Goal: Information Seeking & Learning: Find specific fact

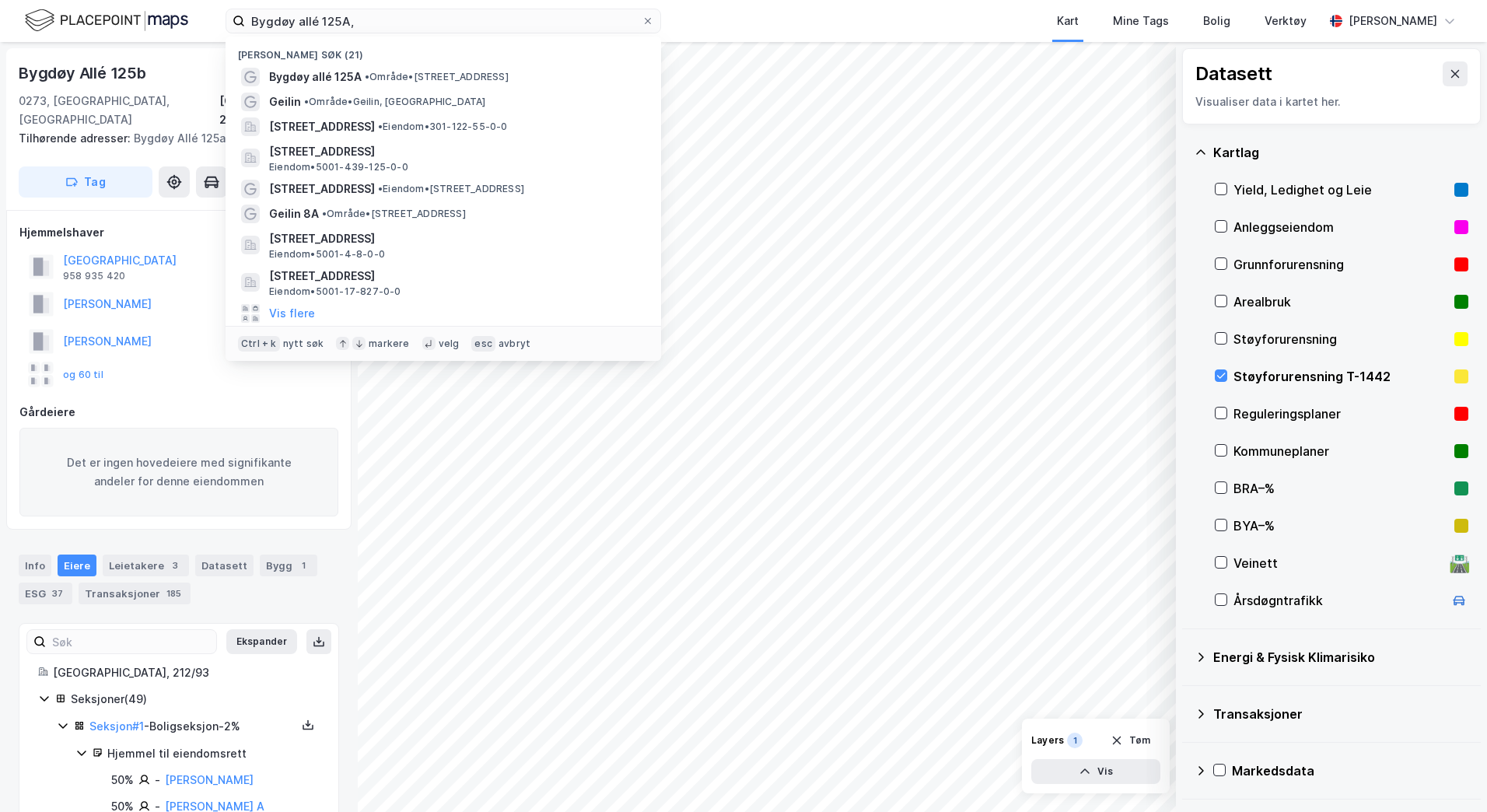
click at [0, 0] on html "Bygdøy allé 125A, [PERSON_NAME] søk (21) Bygdøy allé 125A • Område • [STREET_AD…" at bounding box center [744, 406] width 1487 height 812
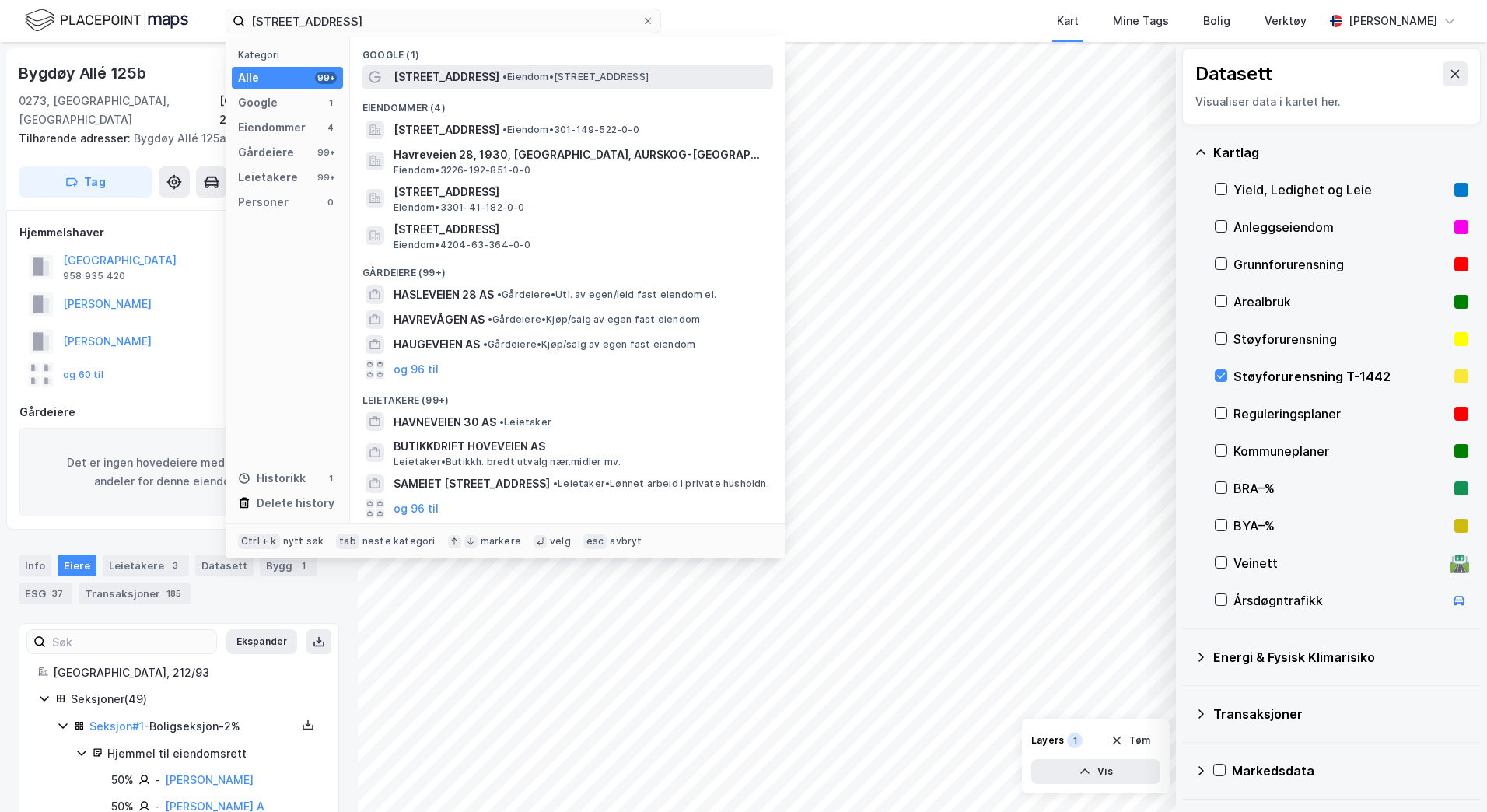
type input "[STREET_ADDRESS]"
click at [614, 77] on span "• Eiendom • [STREET_ADDRESS]" at bounding box center [575, 77] width 147 height 13
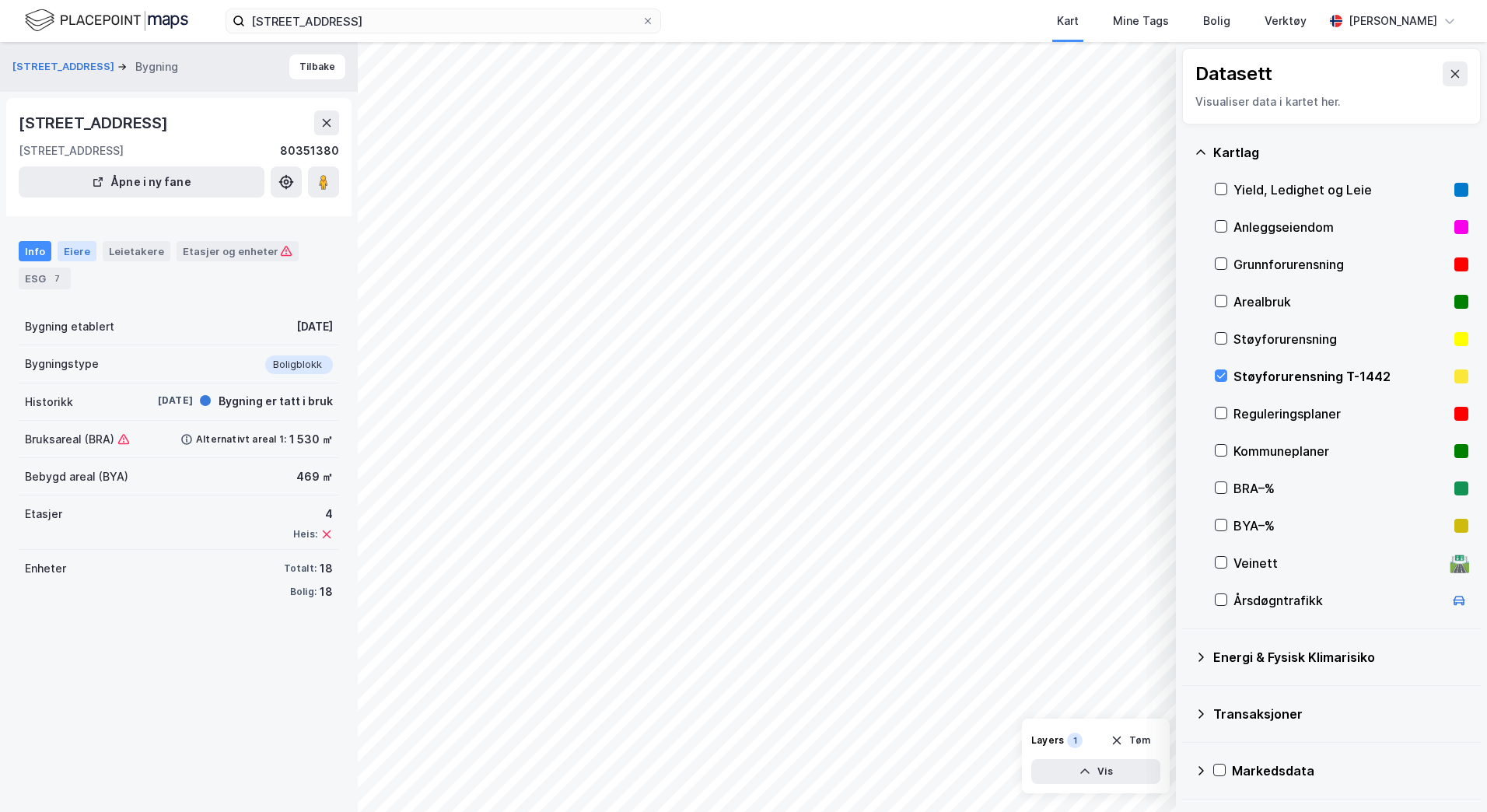
click at [81, 248] on div "Eiere" at bounding box center [77, 251] width 39 height 20
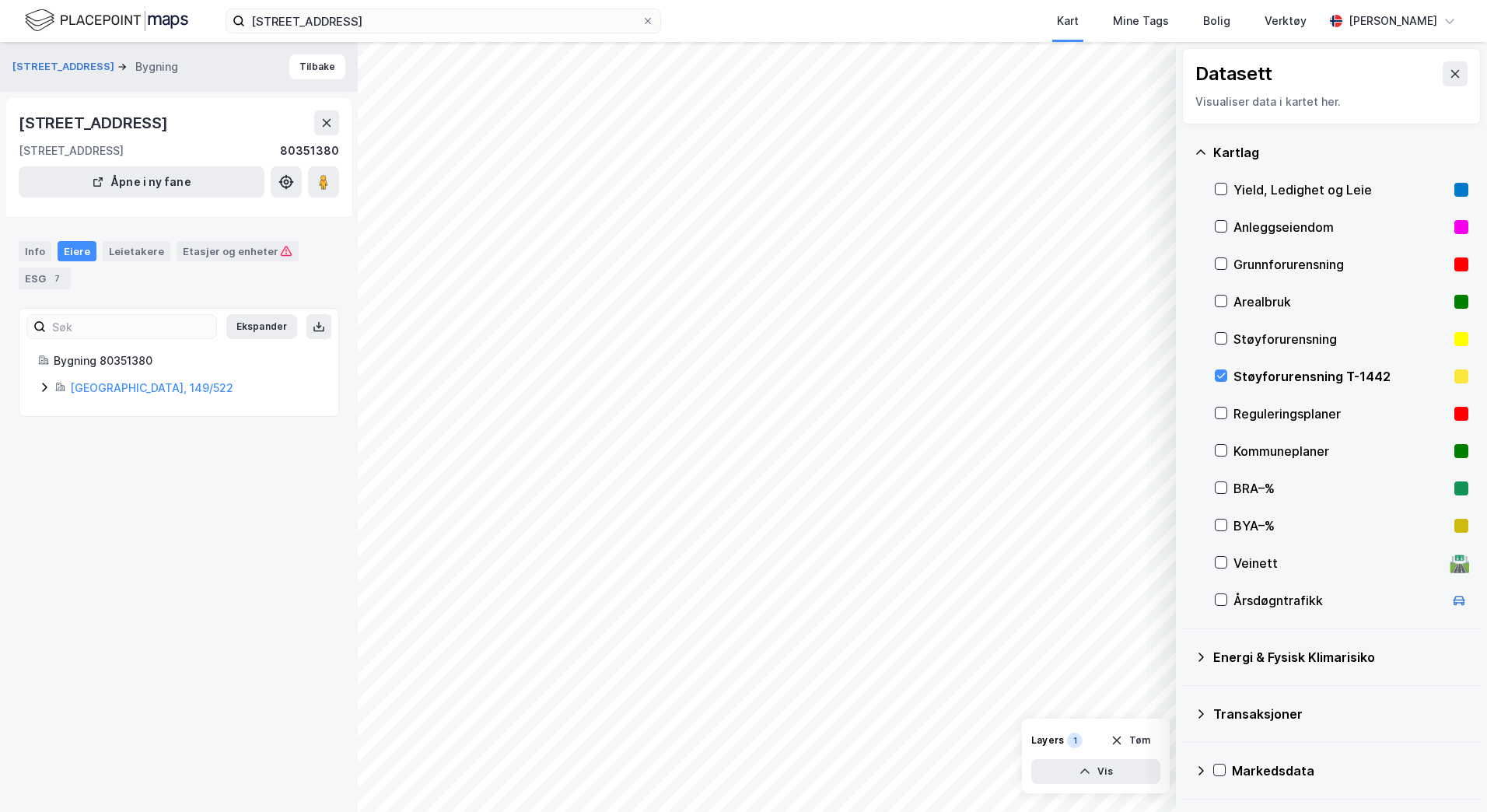
click at [41, 388] on icon at bounding box center [44, 387] width 13 height 13
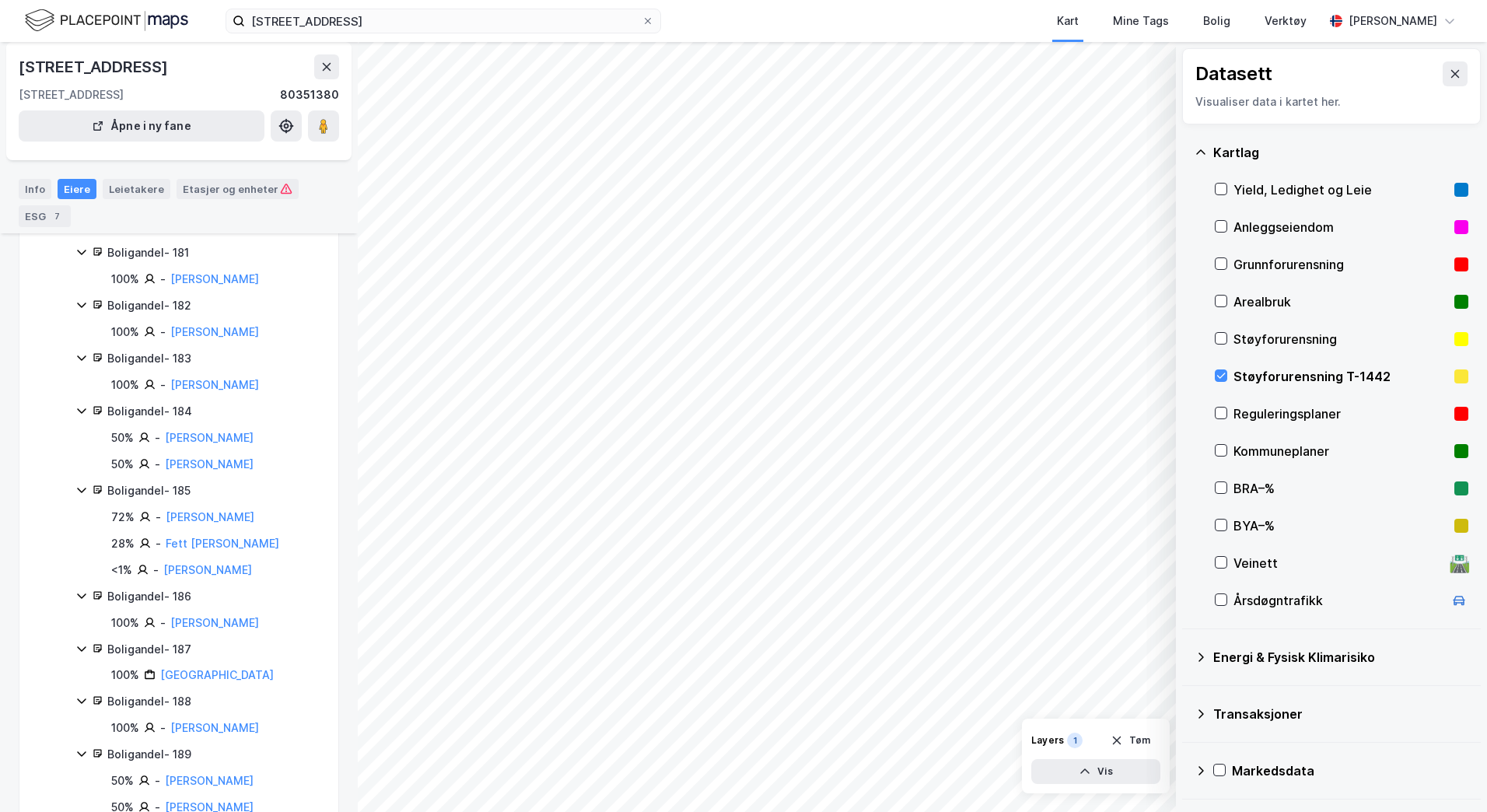
scroll to position [1788, 0]
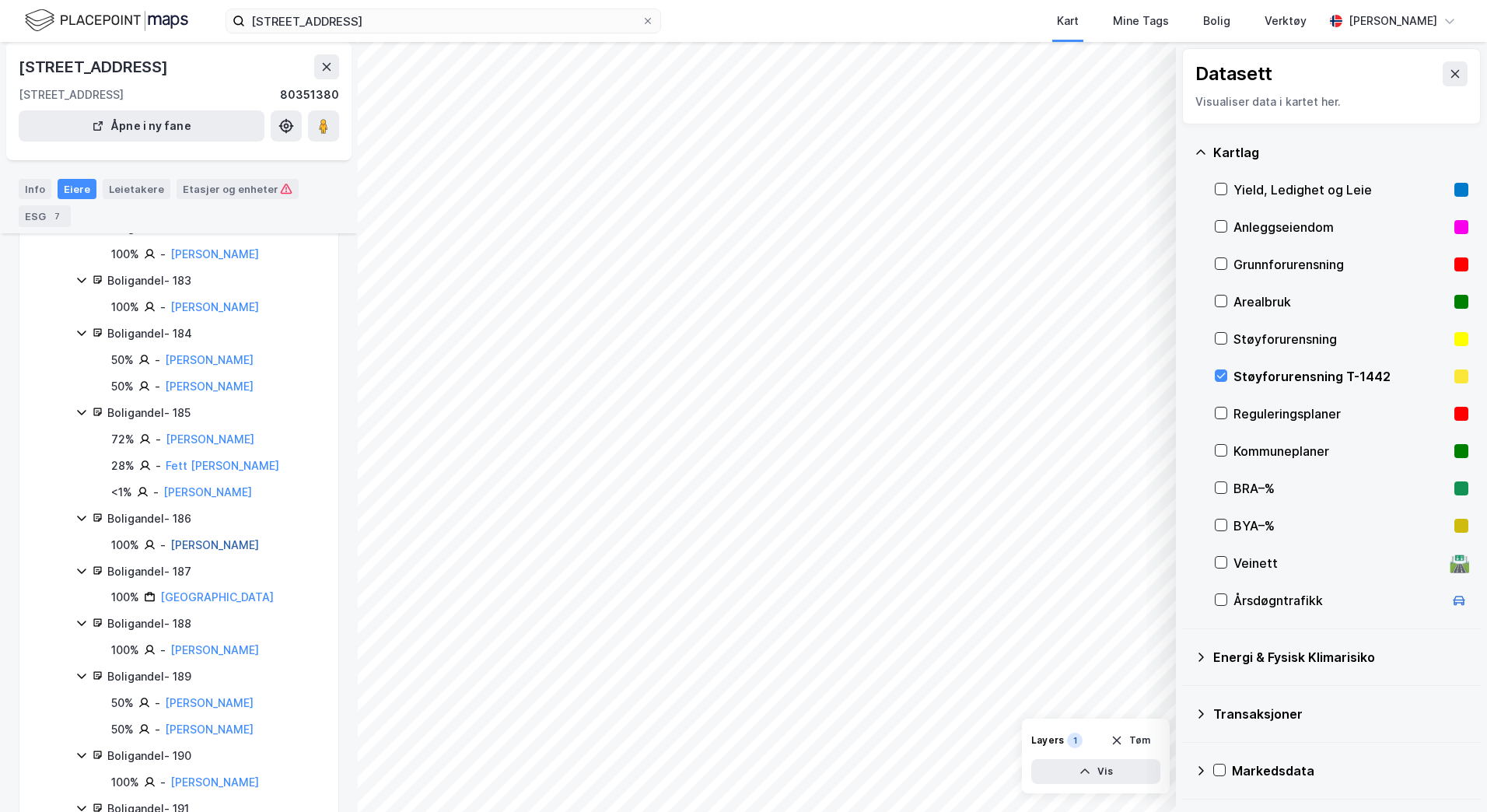
click at [236, 542] on link "[PERSON_NAME]" at bounding box center [214, 545] width 89 height 13
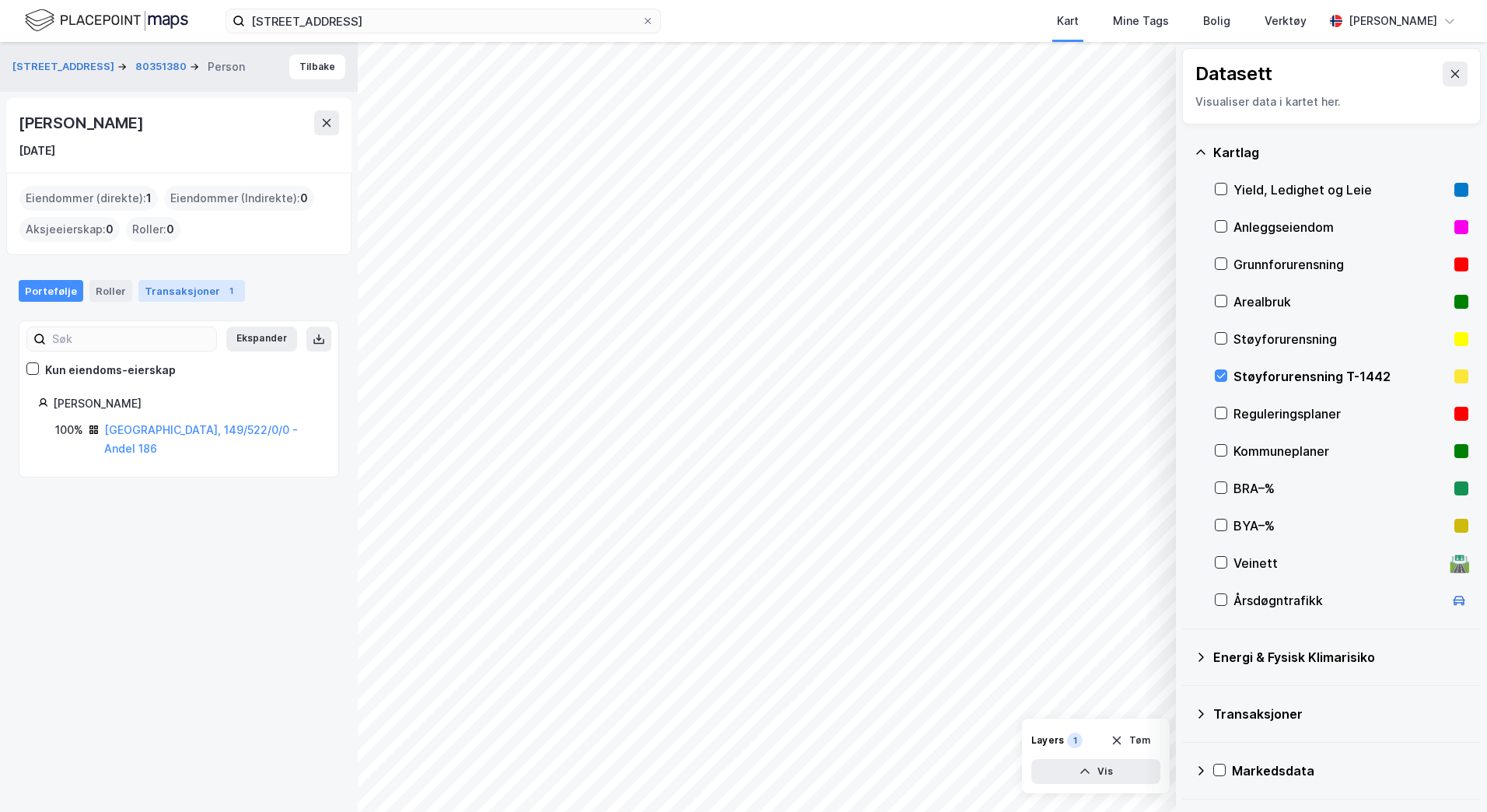
click at [148, 289] on div "Transaksjoner 1" at bounding box center [191, 290] width 106 height 22
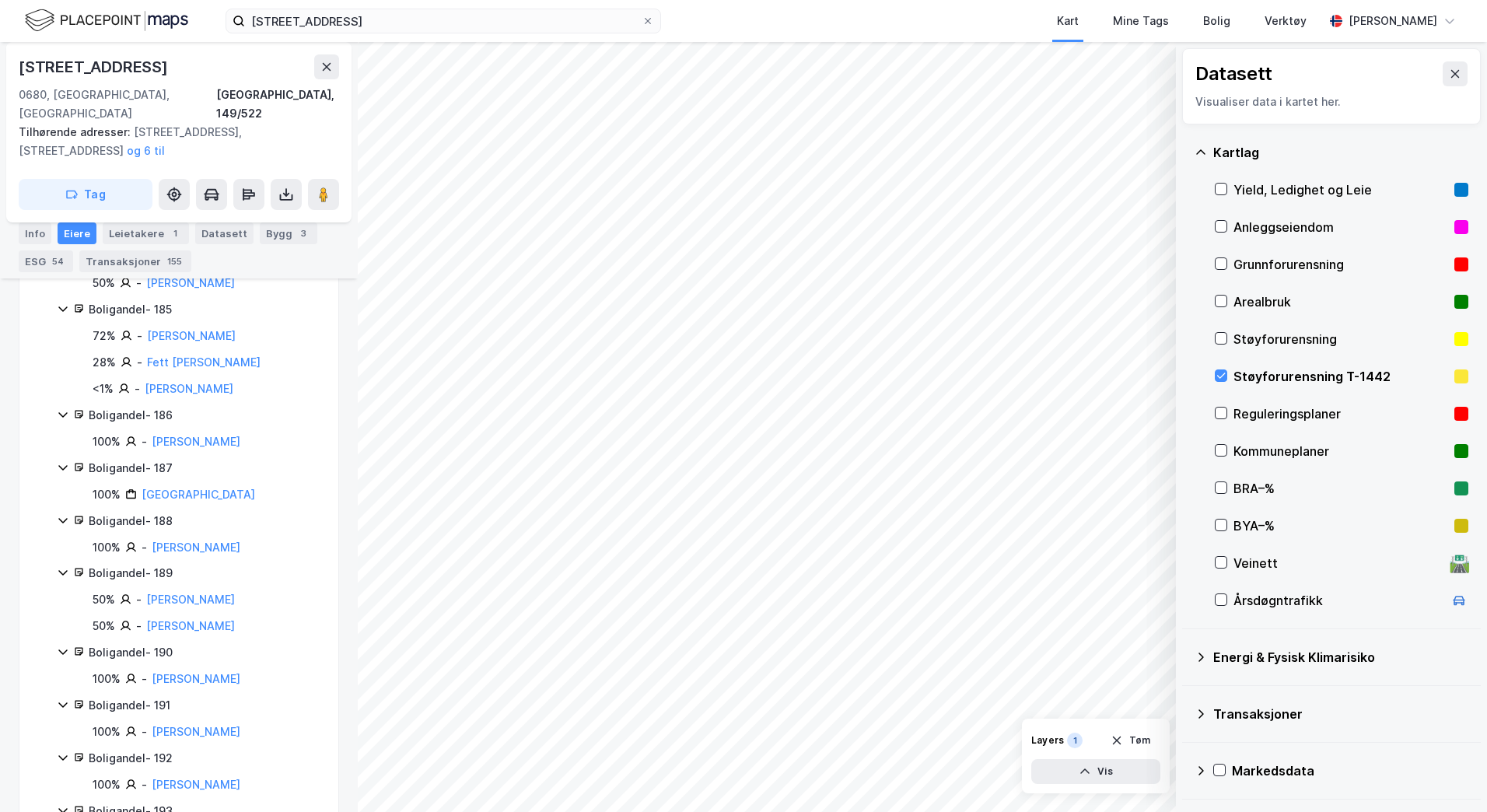
scroll to position [2020, 0]
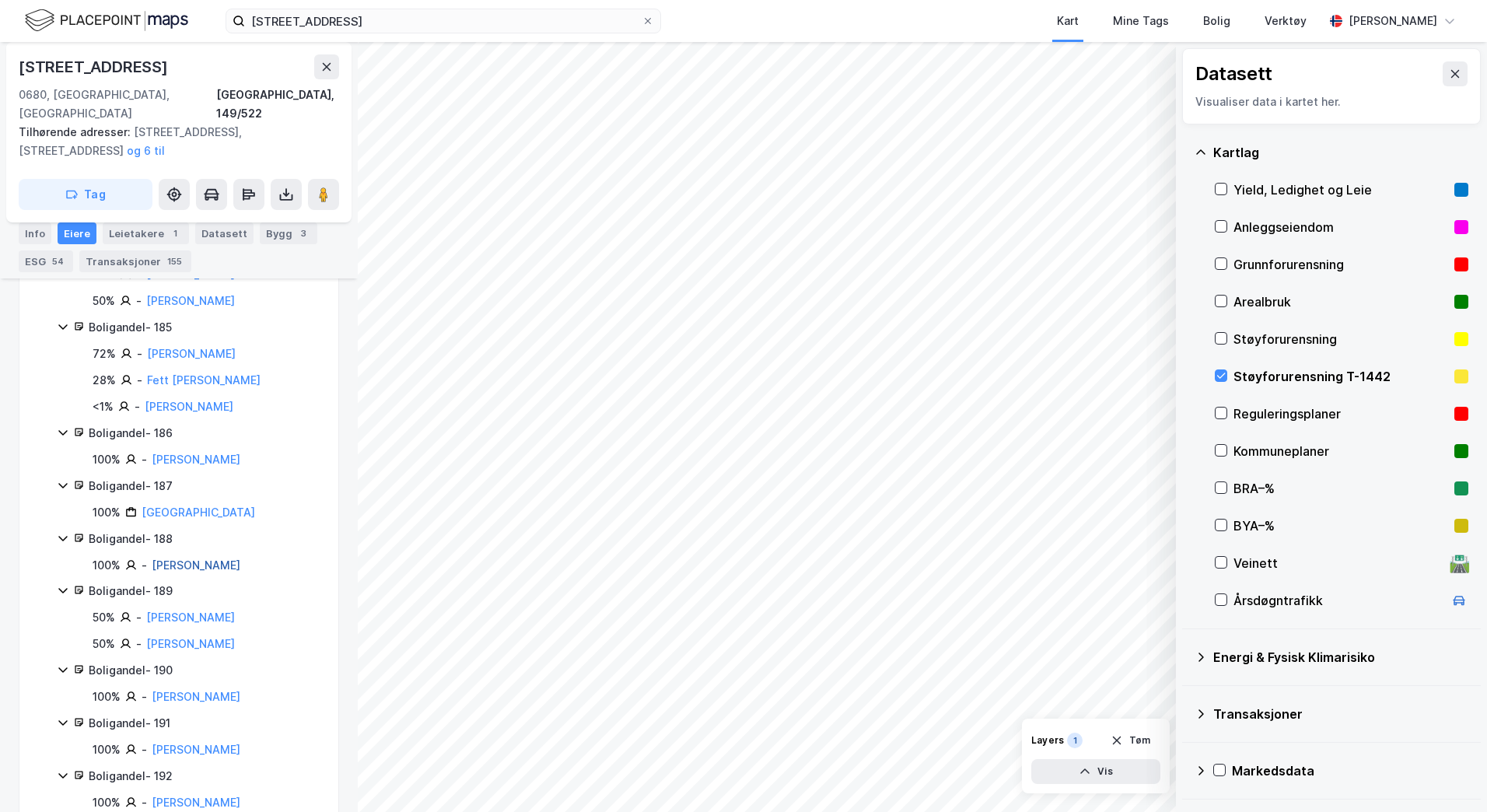
click at [193, 558] on link "[PERSON_NAME]" at bounding box center [196, 565] width 89 height 13
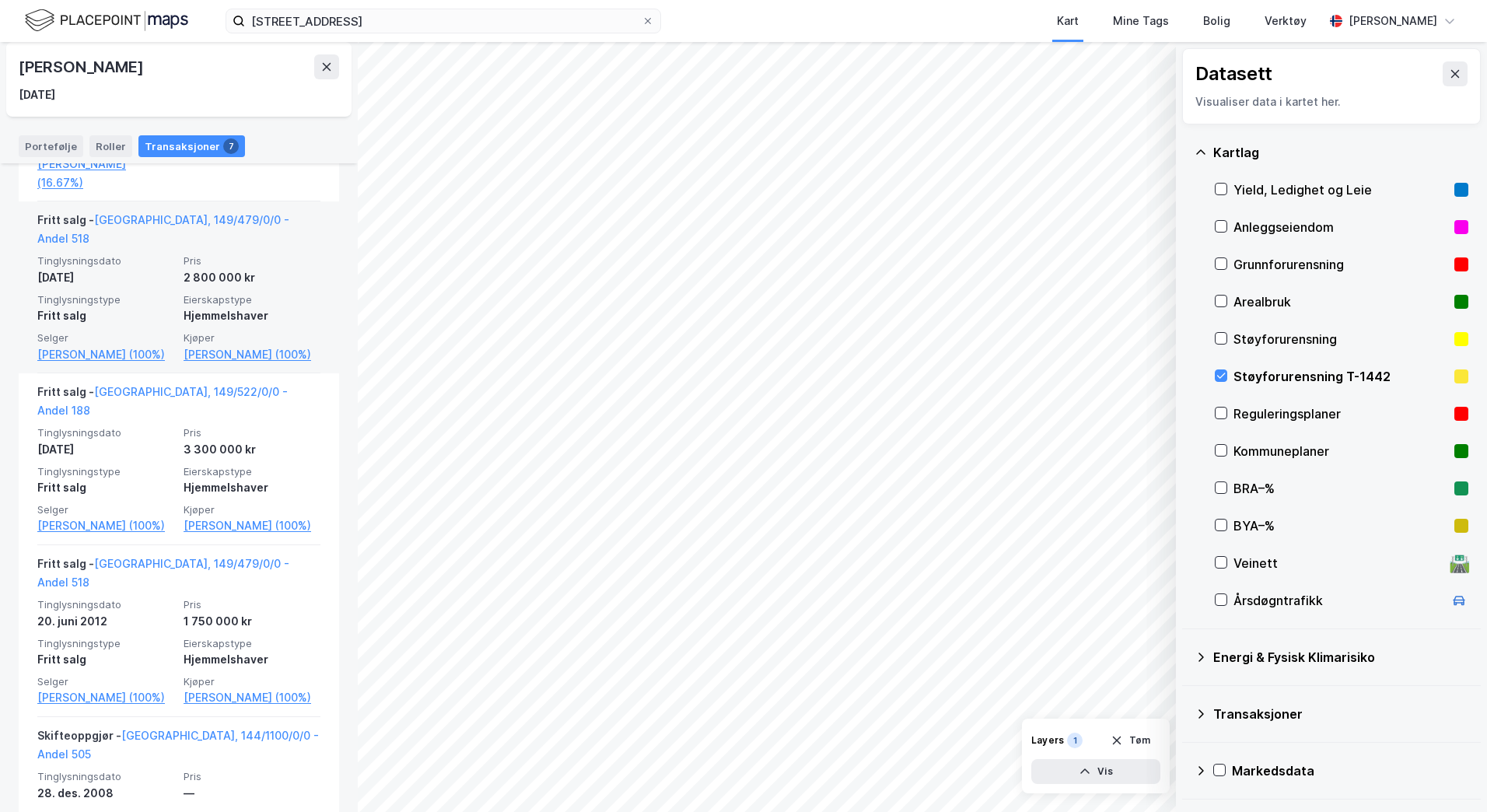
scroll to position [845, 0]
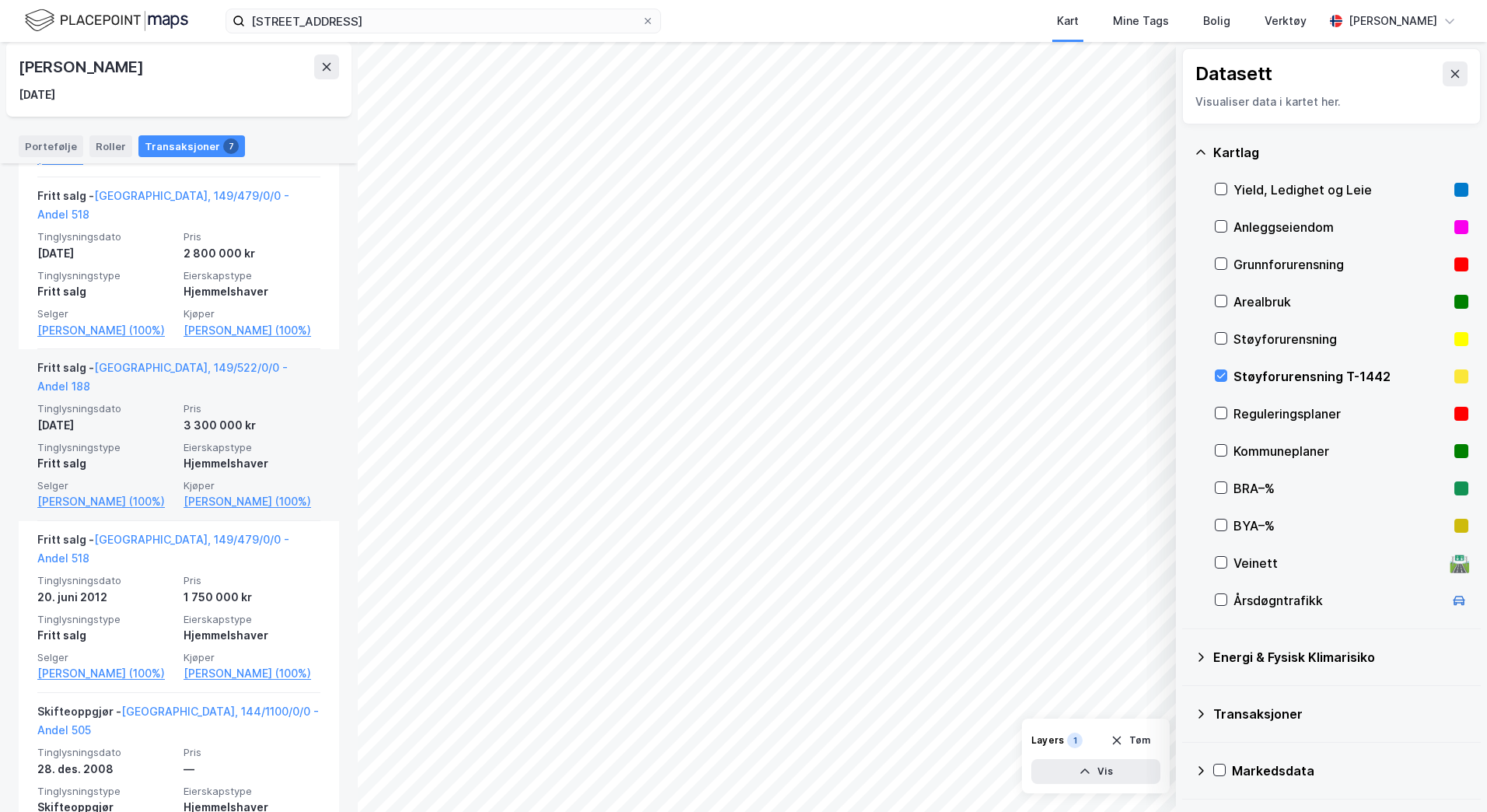
click at [220, 416] on div "3 300 000 kr" at bounding box center [251, 425] width 136 height 18
click at [95, 416] on div "[DATE]" at bounding box center [105, 425] width 136 height 18
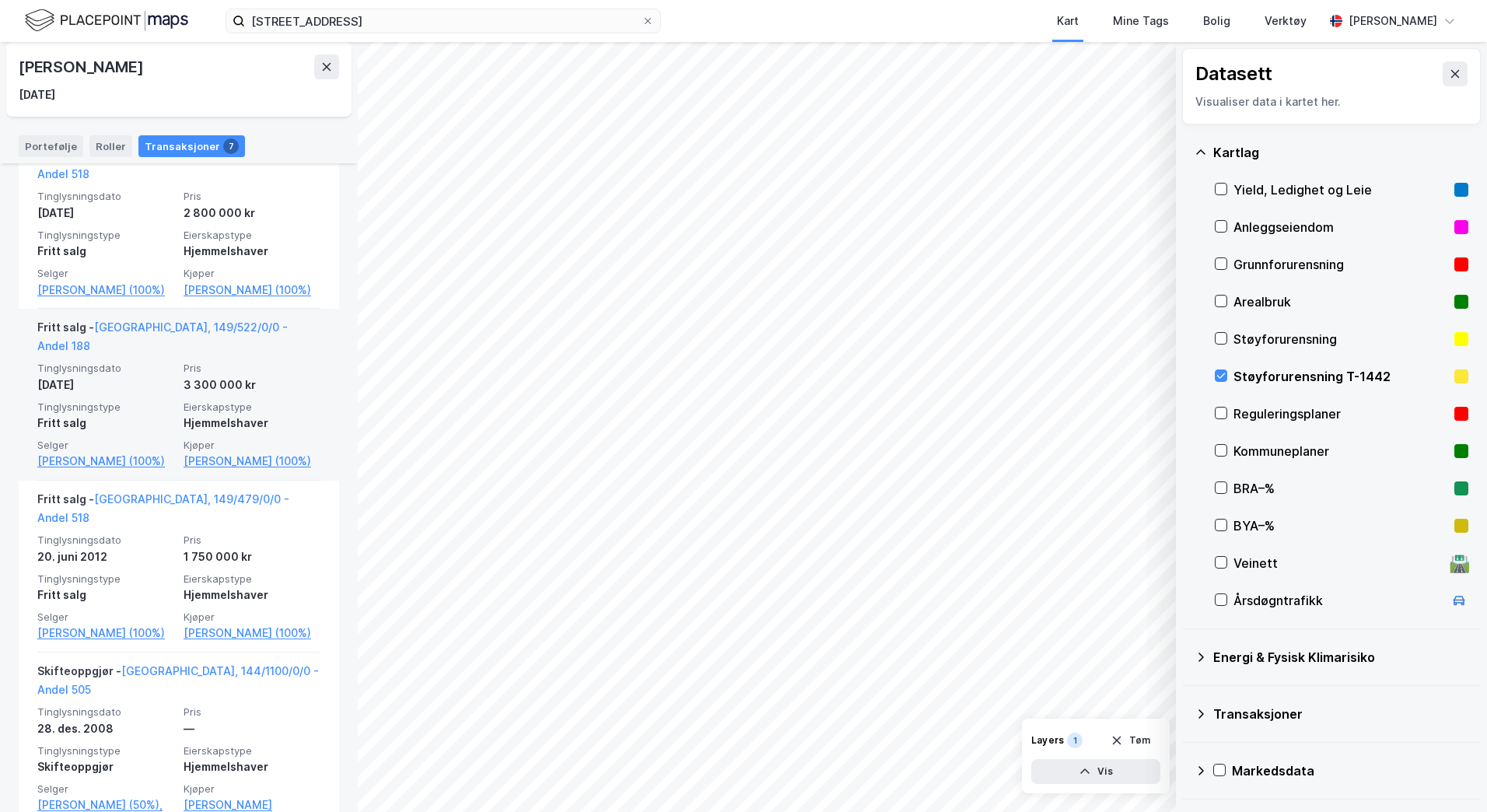
scroll to position [923, 0]
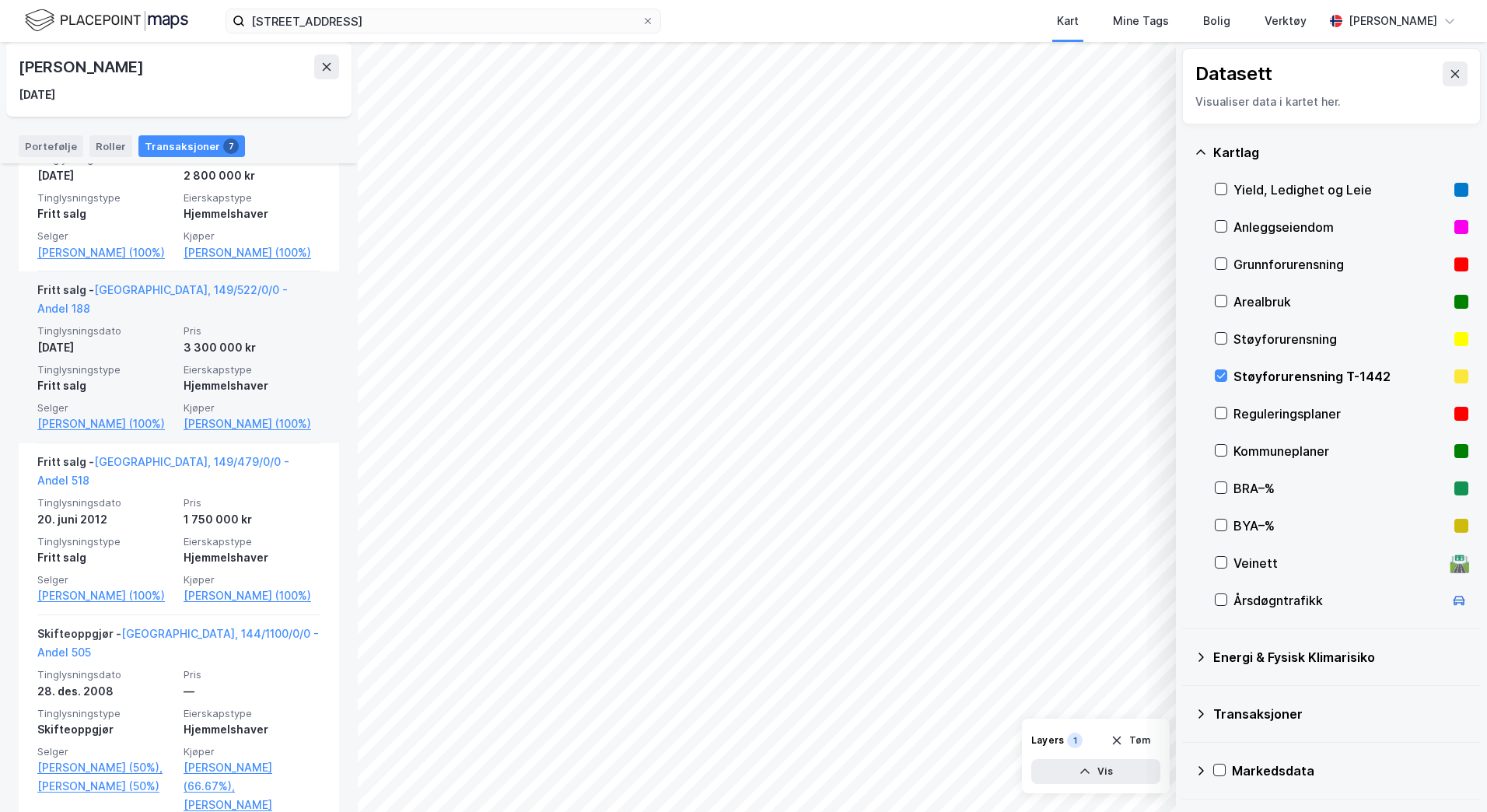
click at [229, 363] on span "Eierskapstype" at bounding box center [251, 370] width 136 height 13
click at [224, 287] on link "[GEOGRAPHIC_DATA], 149/522/0/0 - Andel 188" at bounding box center [162, 299] width 250 height 32
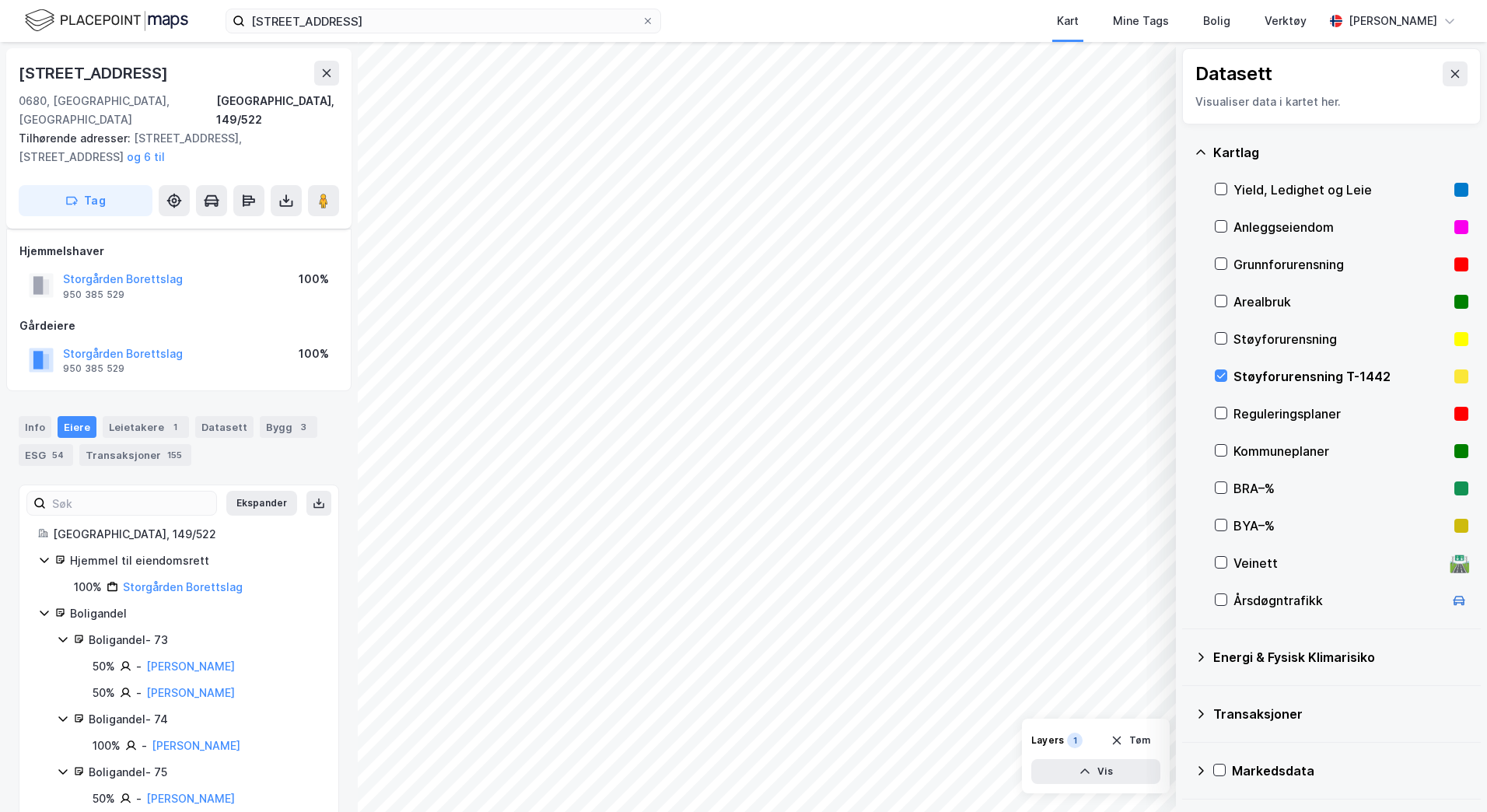
scroll to position [2020, 0]
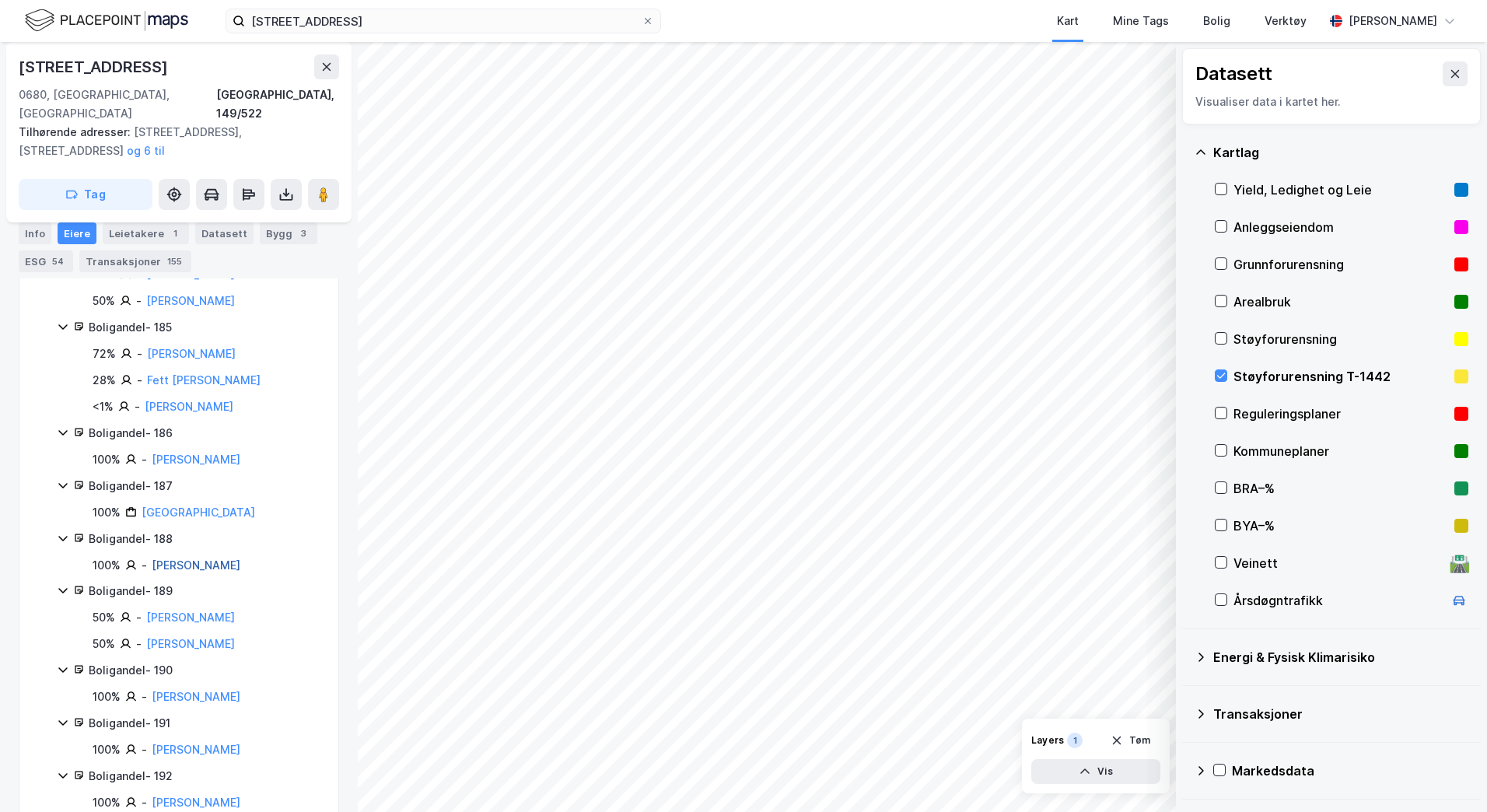
click at [175, 558] on link "[PERSON_NAME]" at bounding box center [196, 565] width 89 height 13
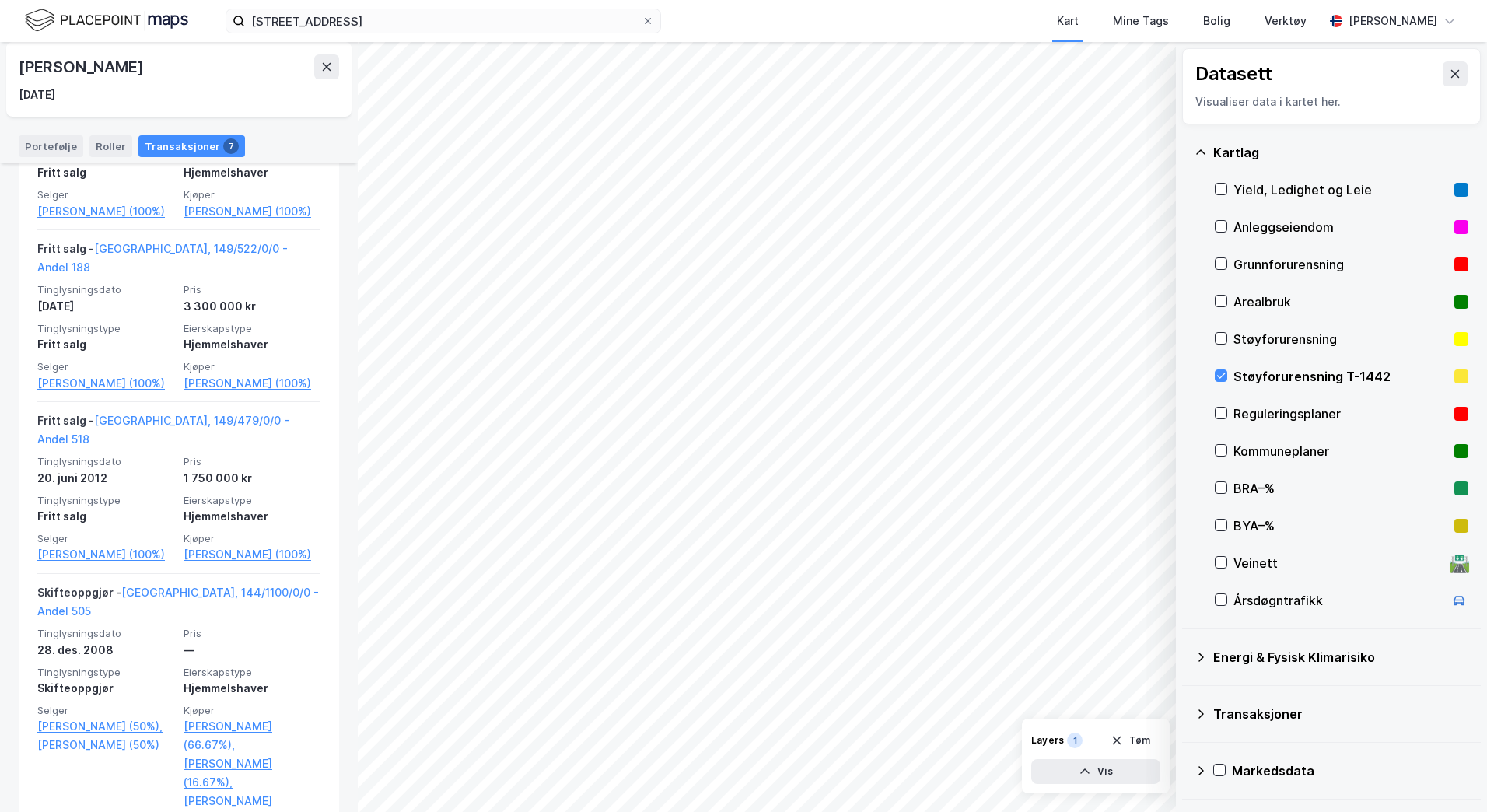
scroll to position [989, 0]
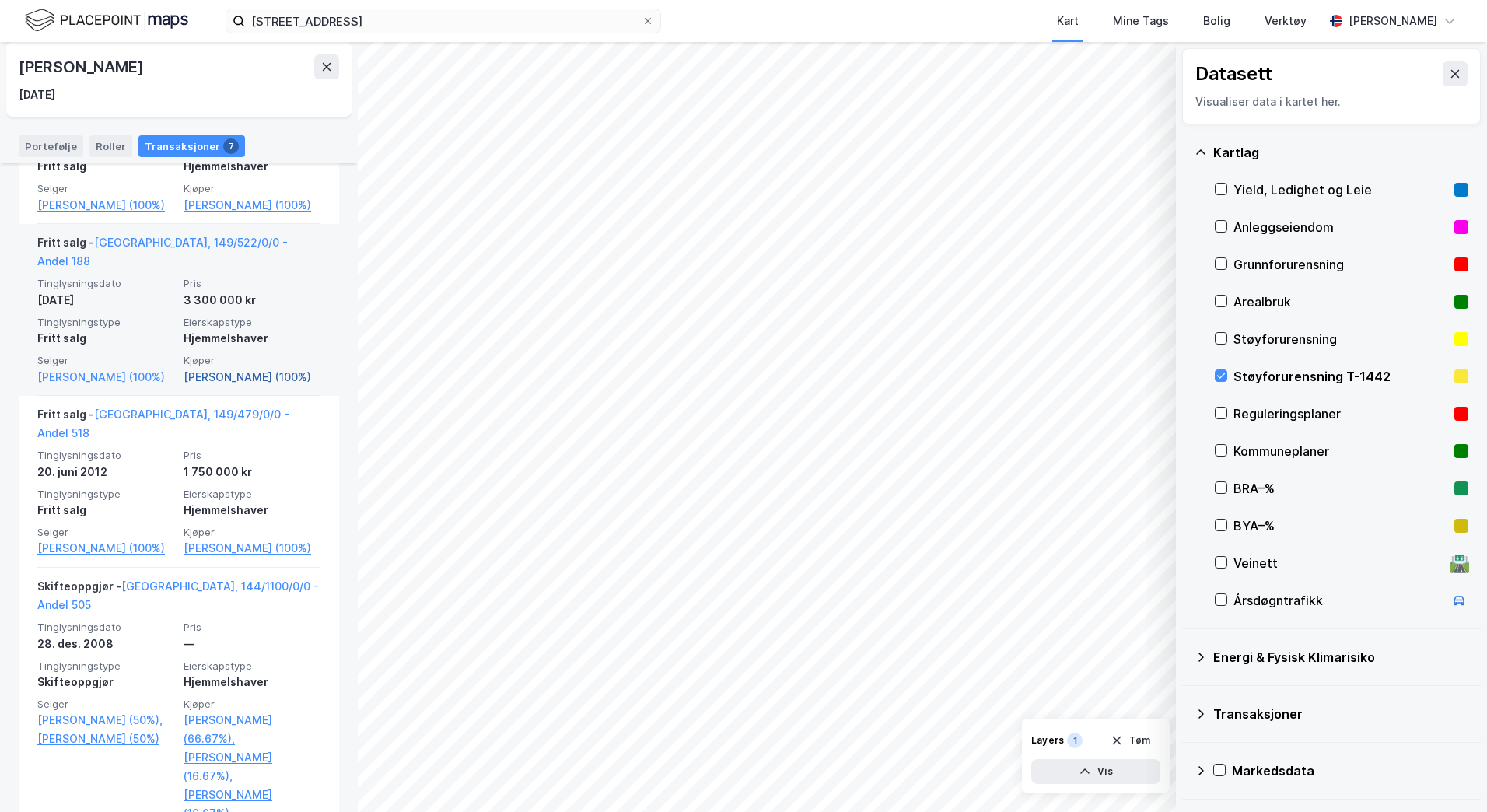
click at [259, 367] on link "[PERSON_NAME] (100%)" at bounding box center [251, 377] width 136 height 18
click at [230, 367] on link "[PERSON_NAME] (100%)" at bounding box center [251, 377] width 136 height 18
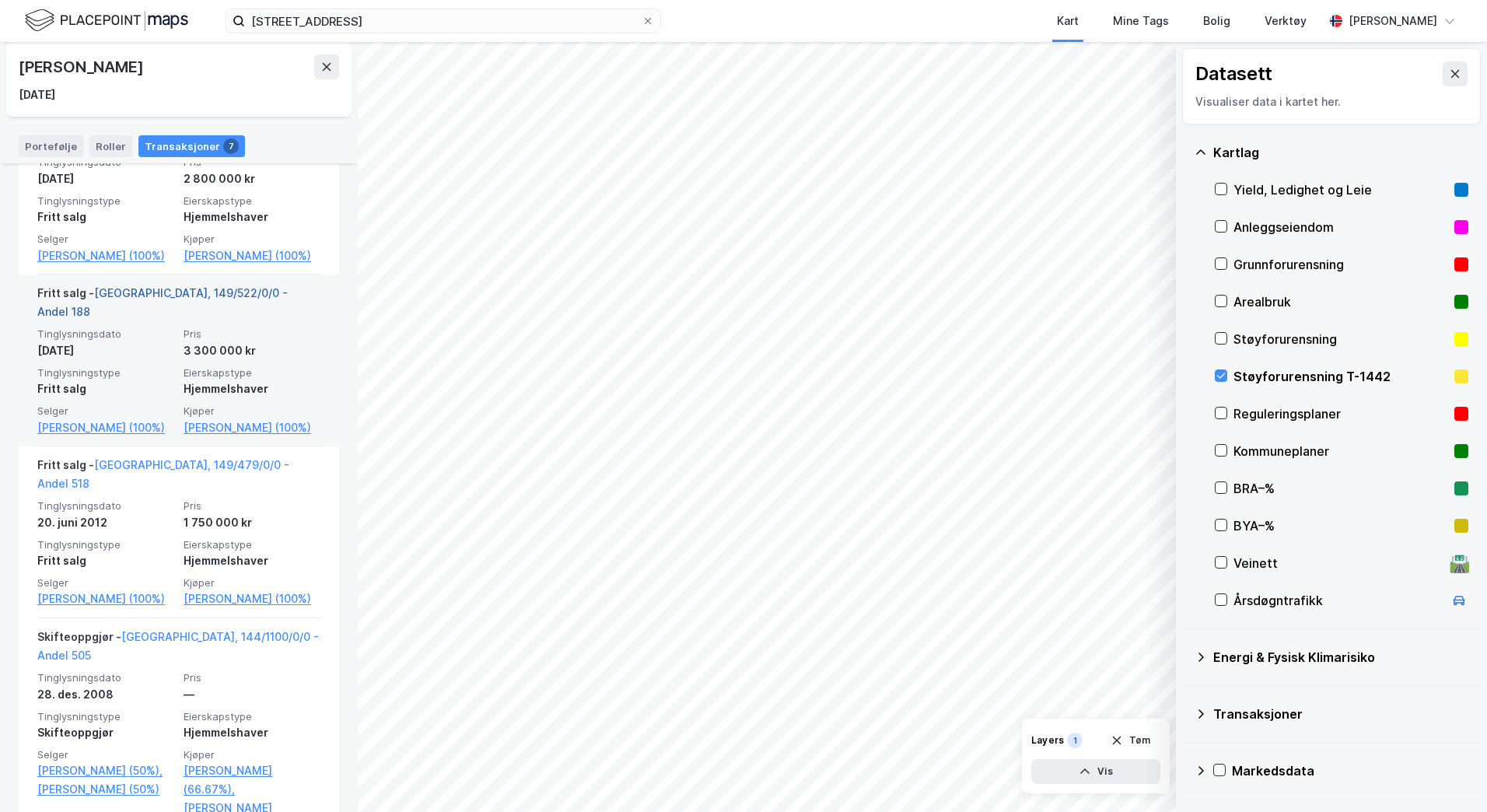
scroll to position [912, 0]
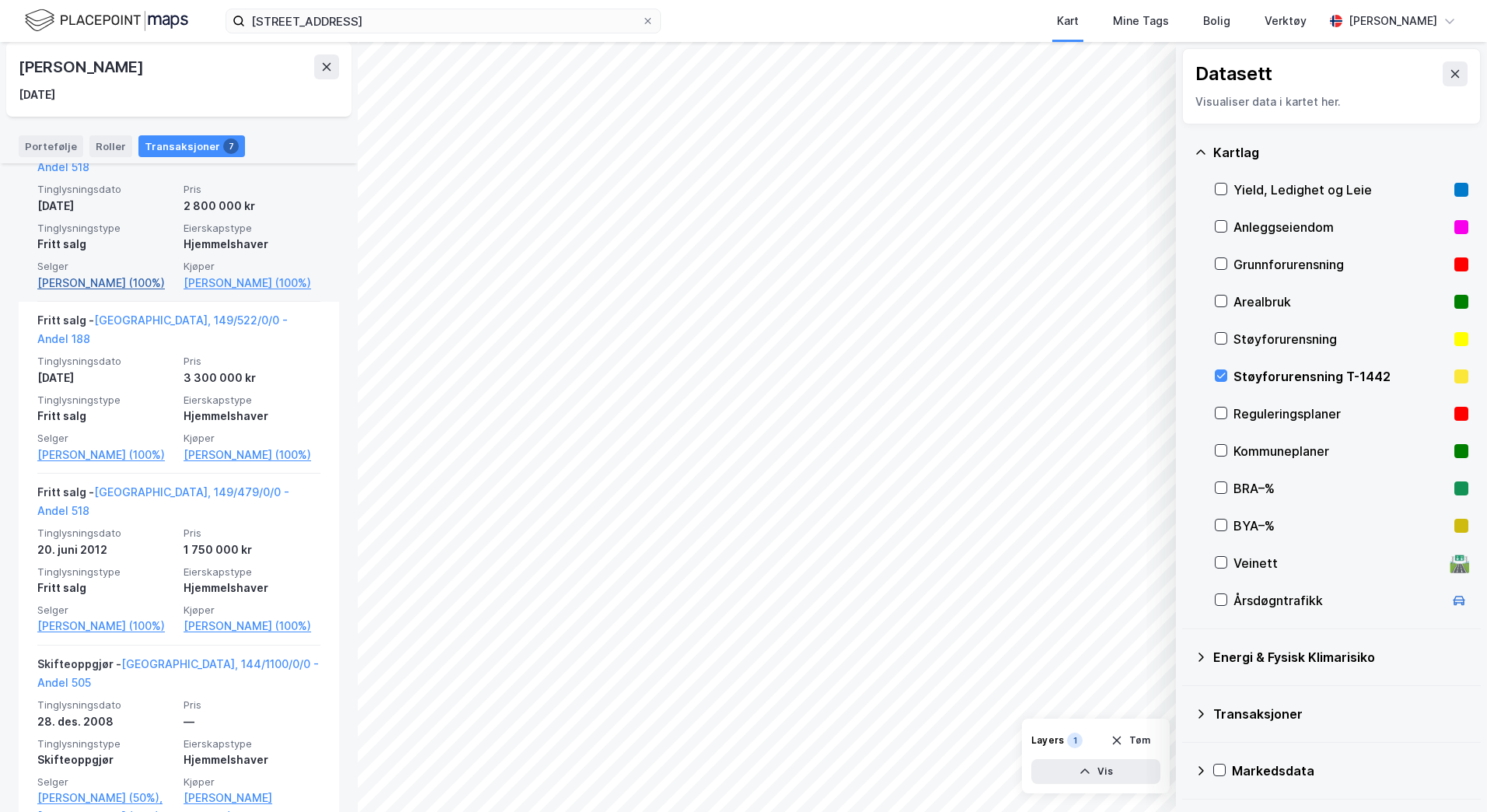
click at [81, 274] on link "[PERSON_NAME] (100%)" at bounding box center [105, 283] width 136 height 18
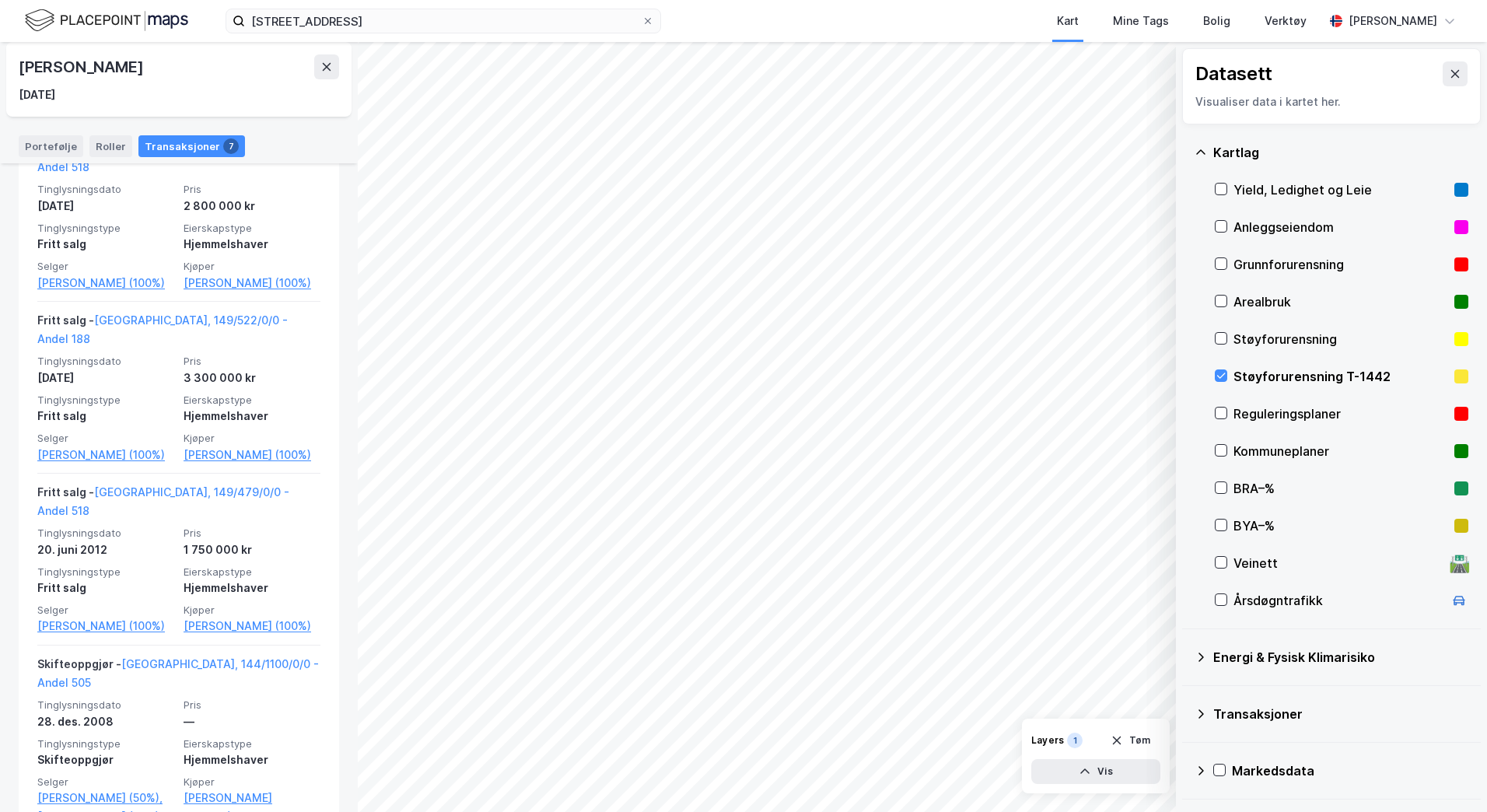
click at [93, 62] on div "[PERSON_NAME]" at bounding box center [82, 67] width 127 height 25
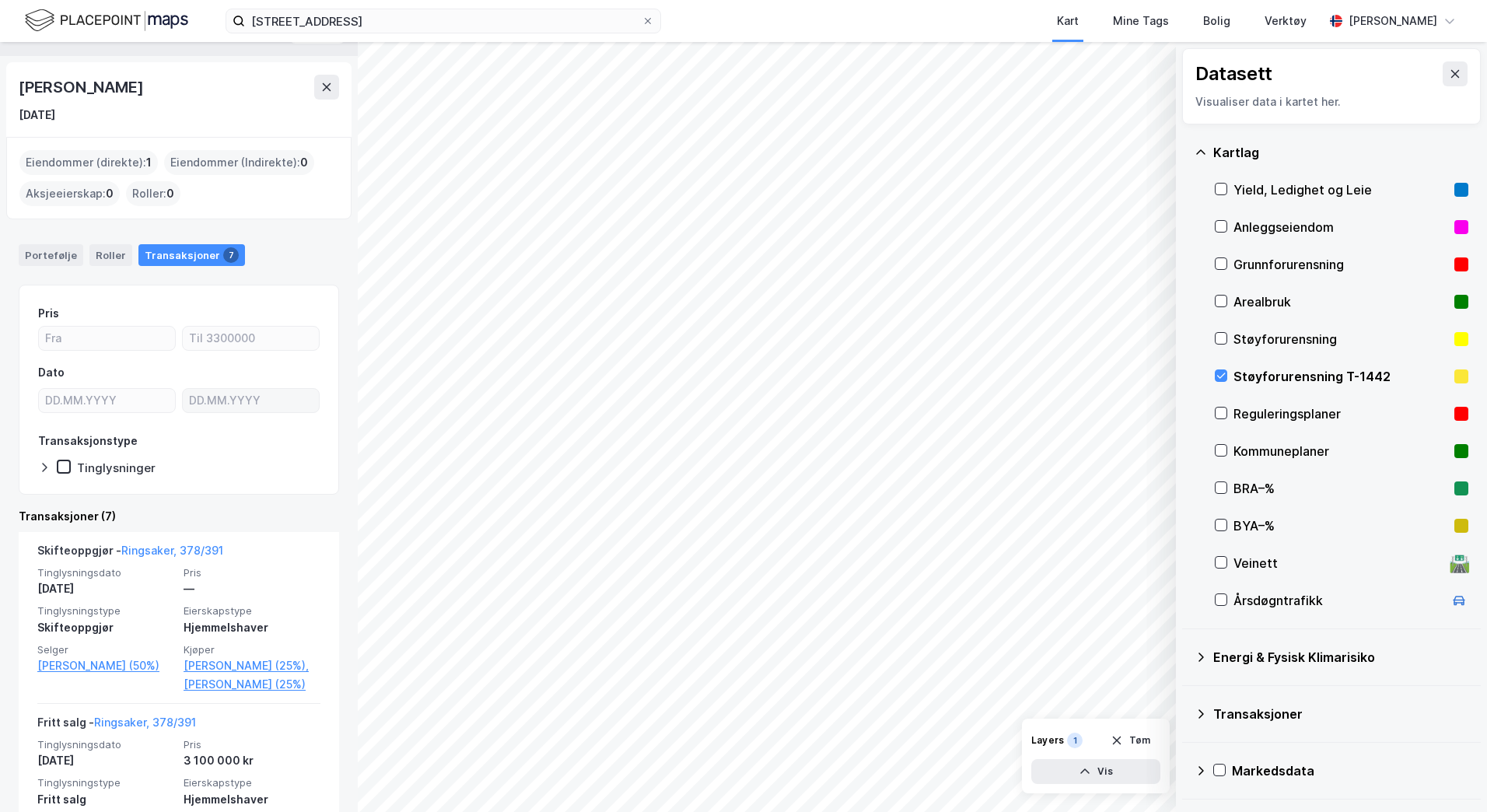
scroll to position [0, 0]
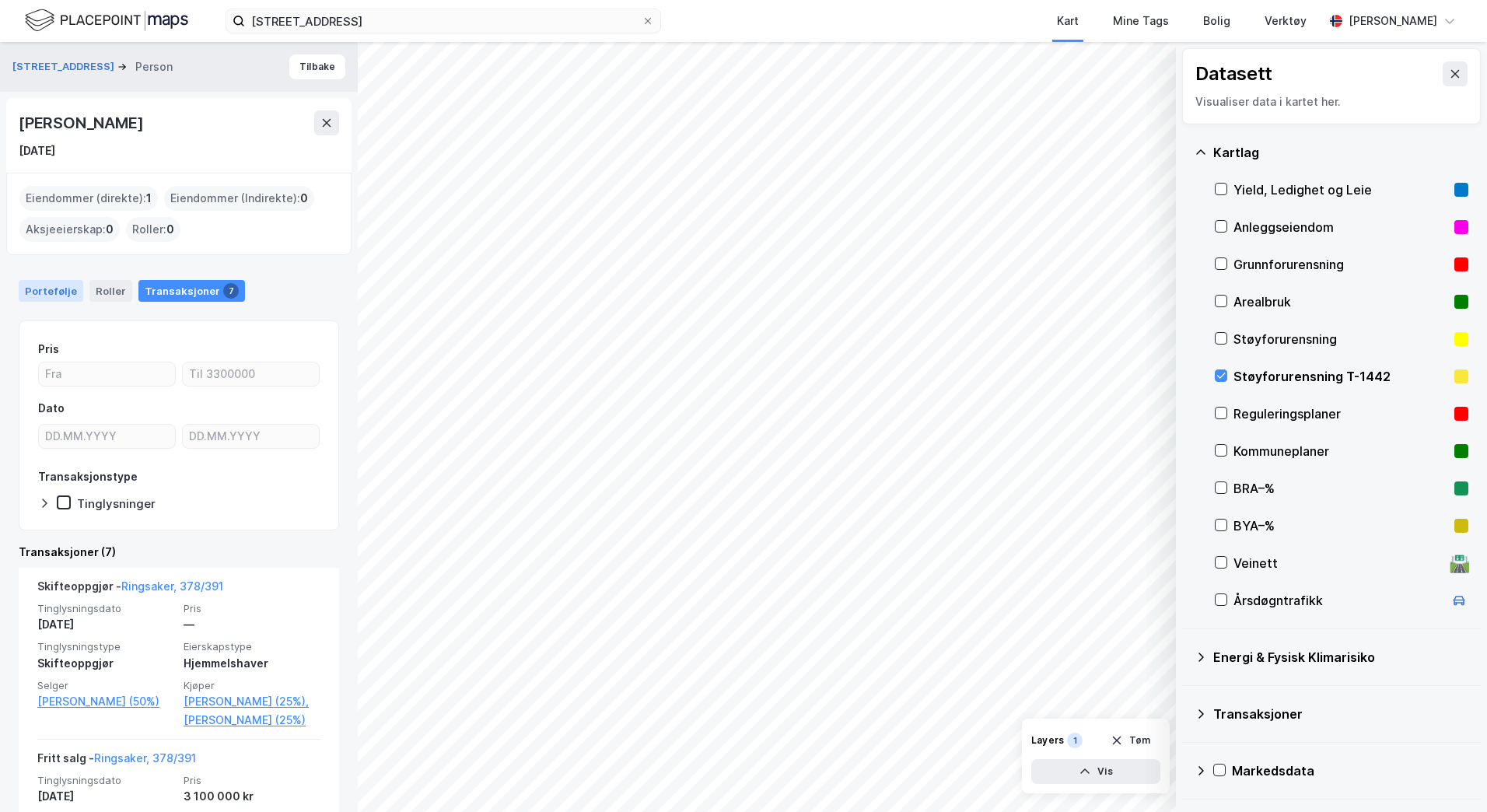
click at [28, 290] on div "Portefølje" at bounding box center [50, 290] width 64 height 22
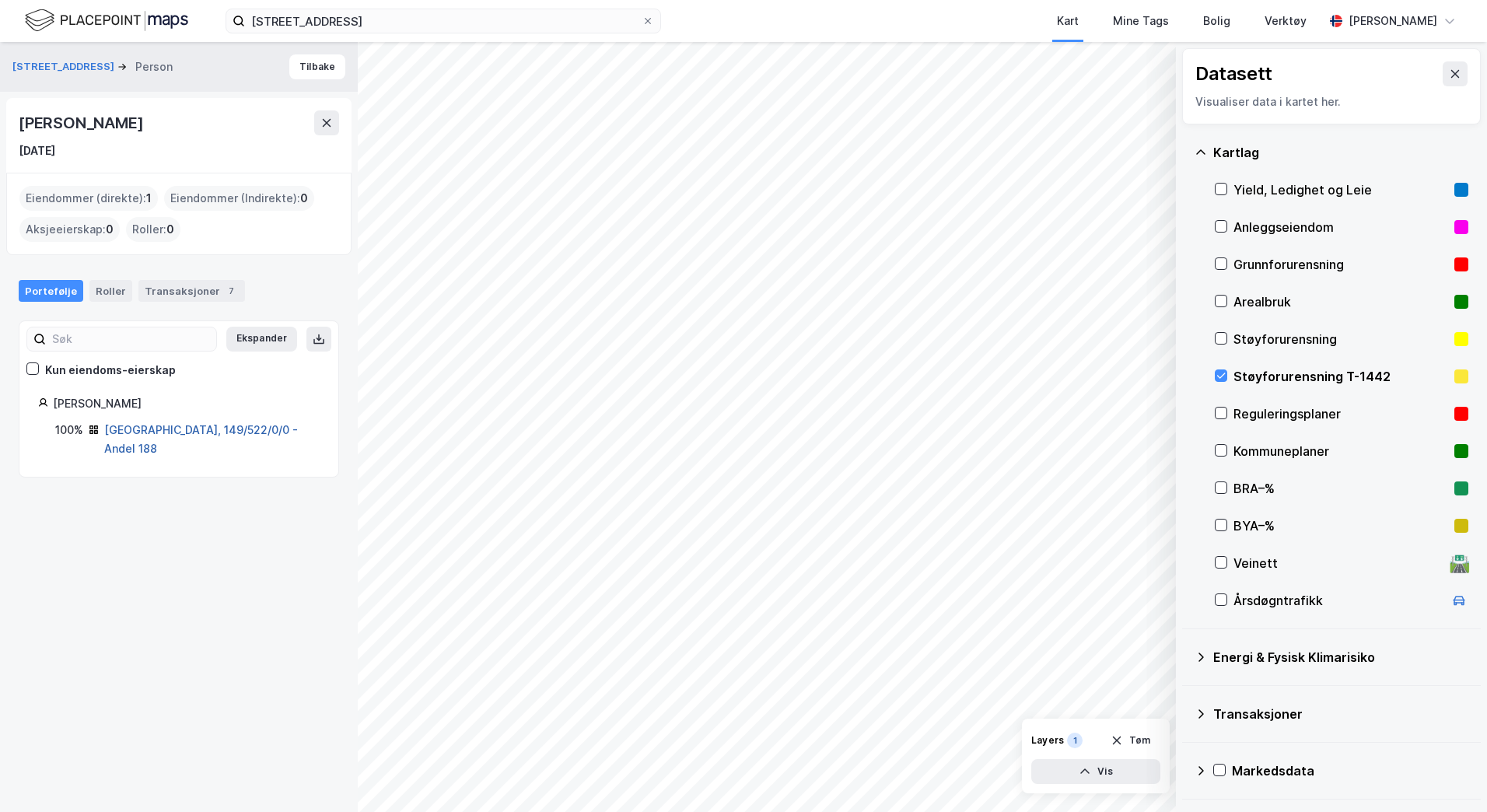
click at [198, 434] on link "[GEOGRAPHIC_DATA], 149/522/0/0 - Andel 188" at bounding box center [200, 439] width 193 height 32
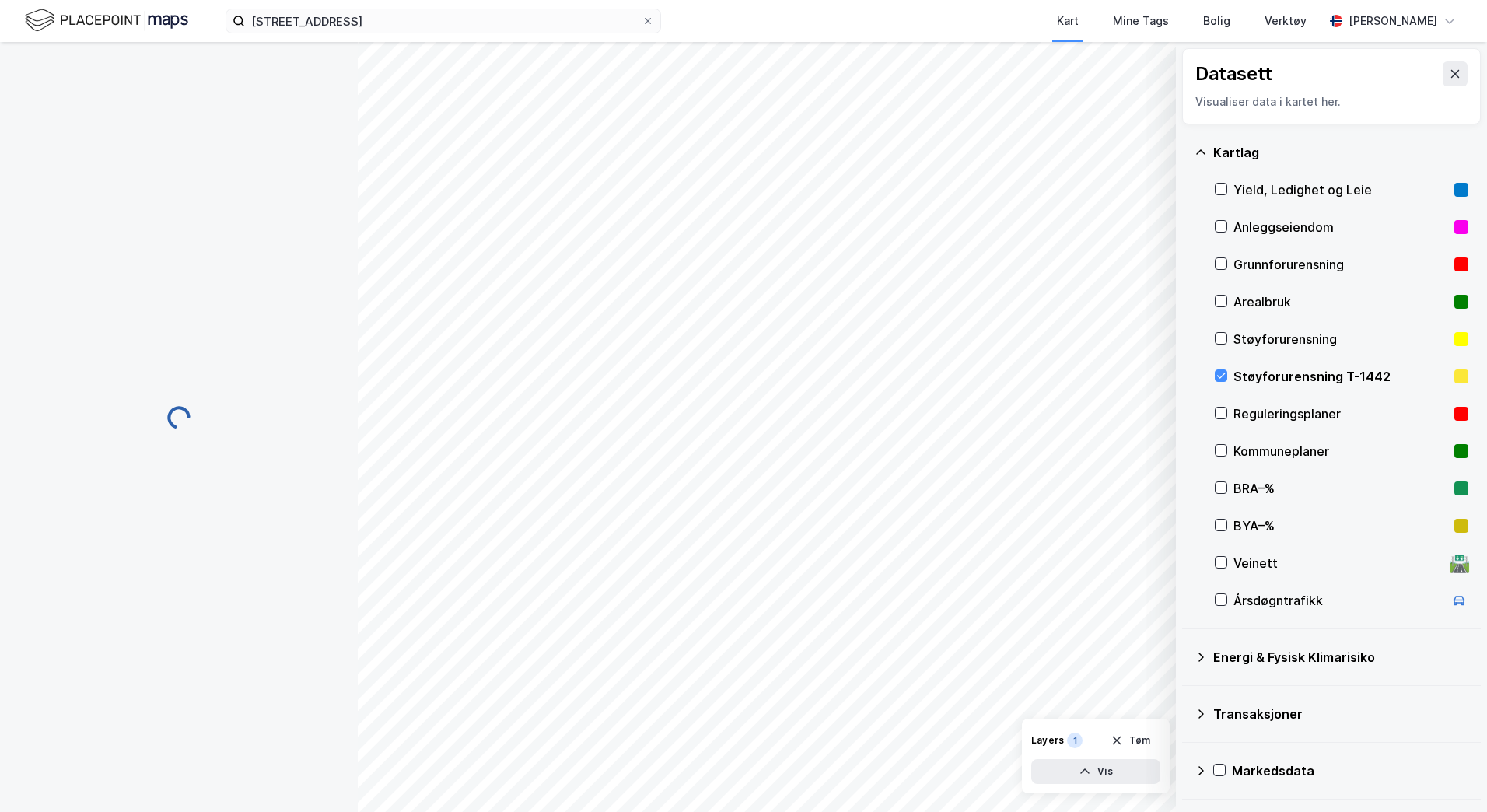
scroll to position [71, 0]
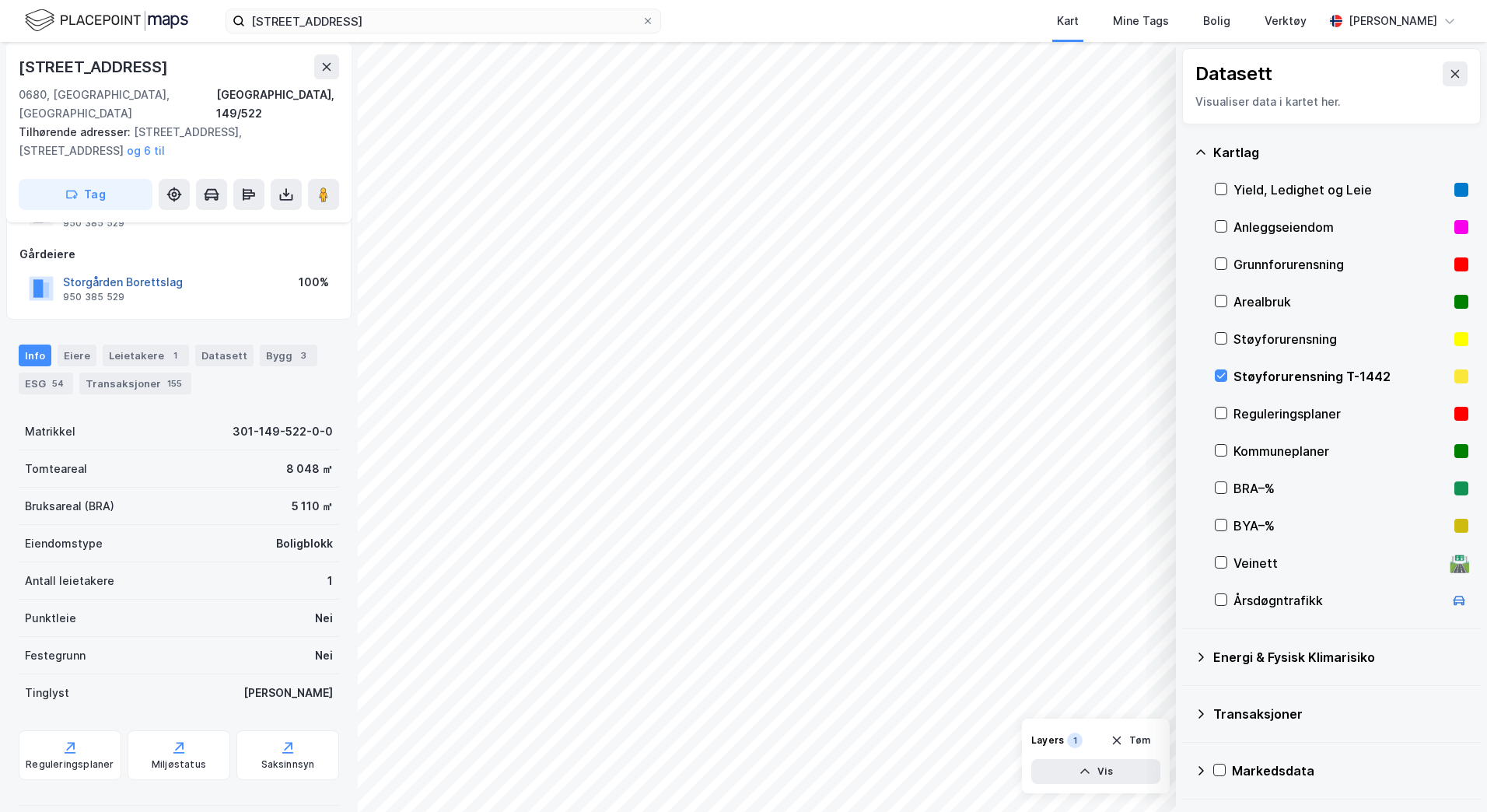
click at [152, 344] on div "Leietakere 1" at bounding box center [146, 355] width 86 height 22
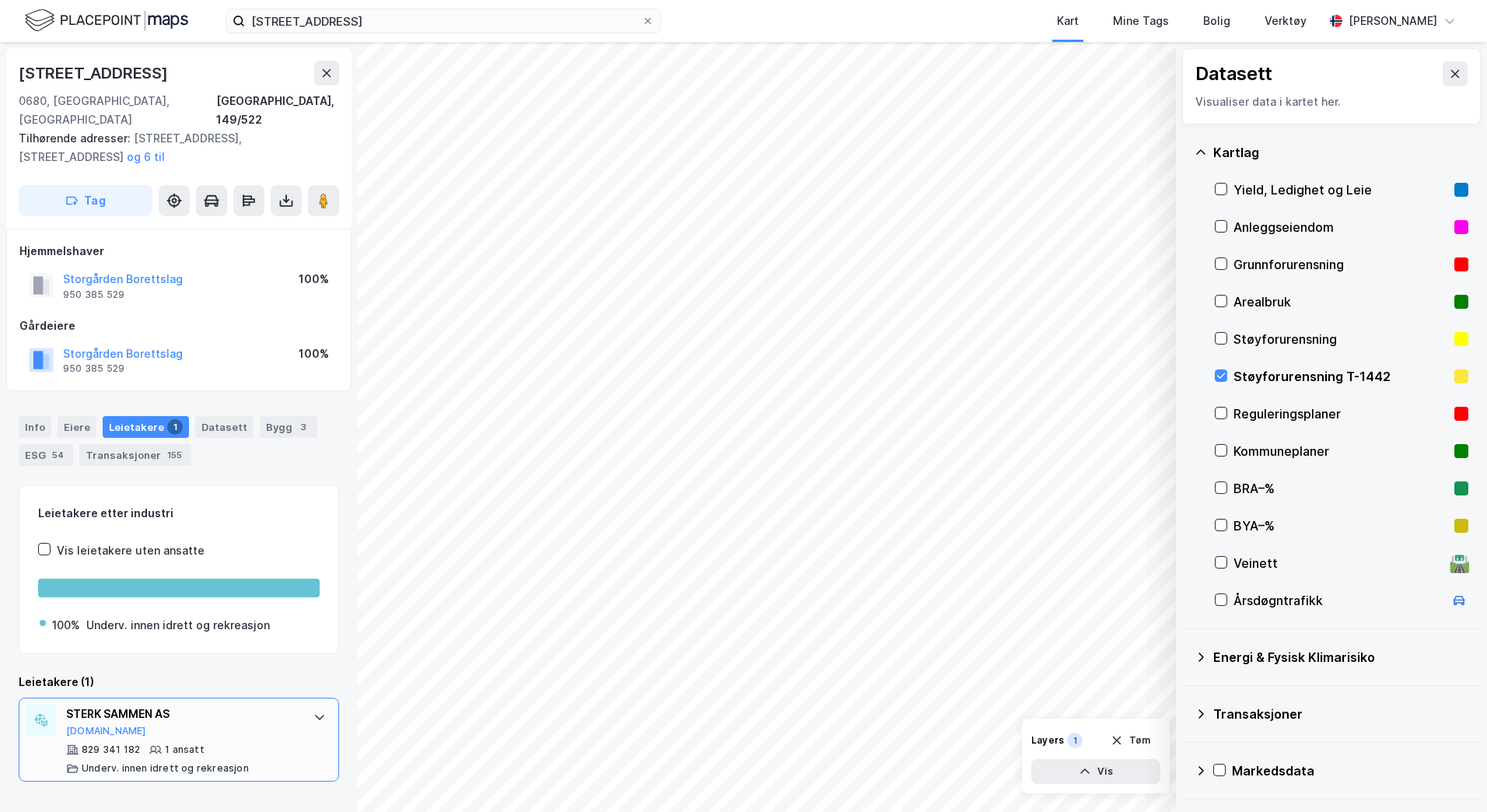
click at [307, 705] on div at bounding box center [320, 717] width 25 height 25
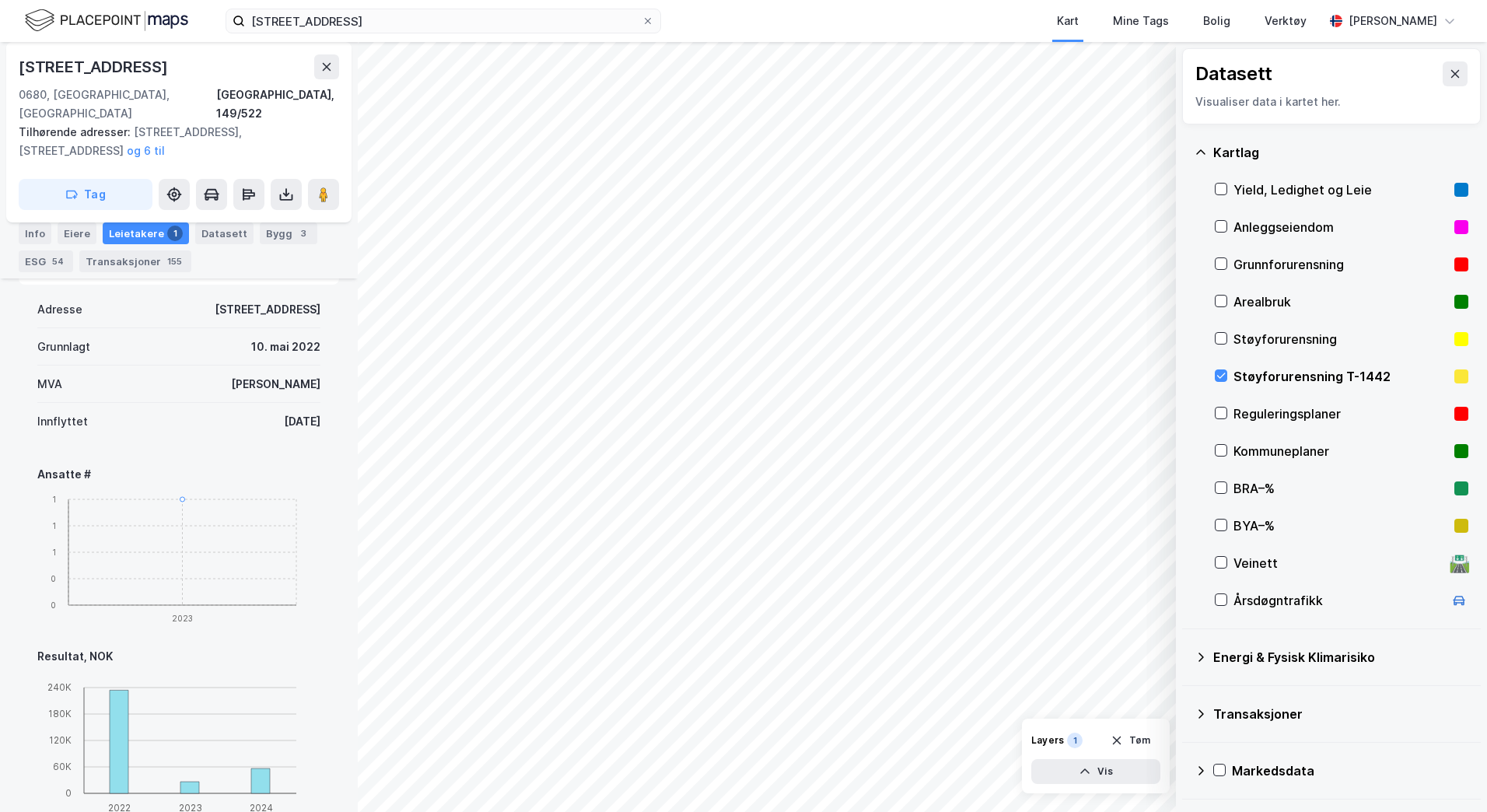
scroll to position [218, 0]
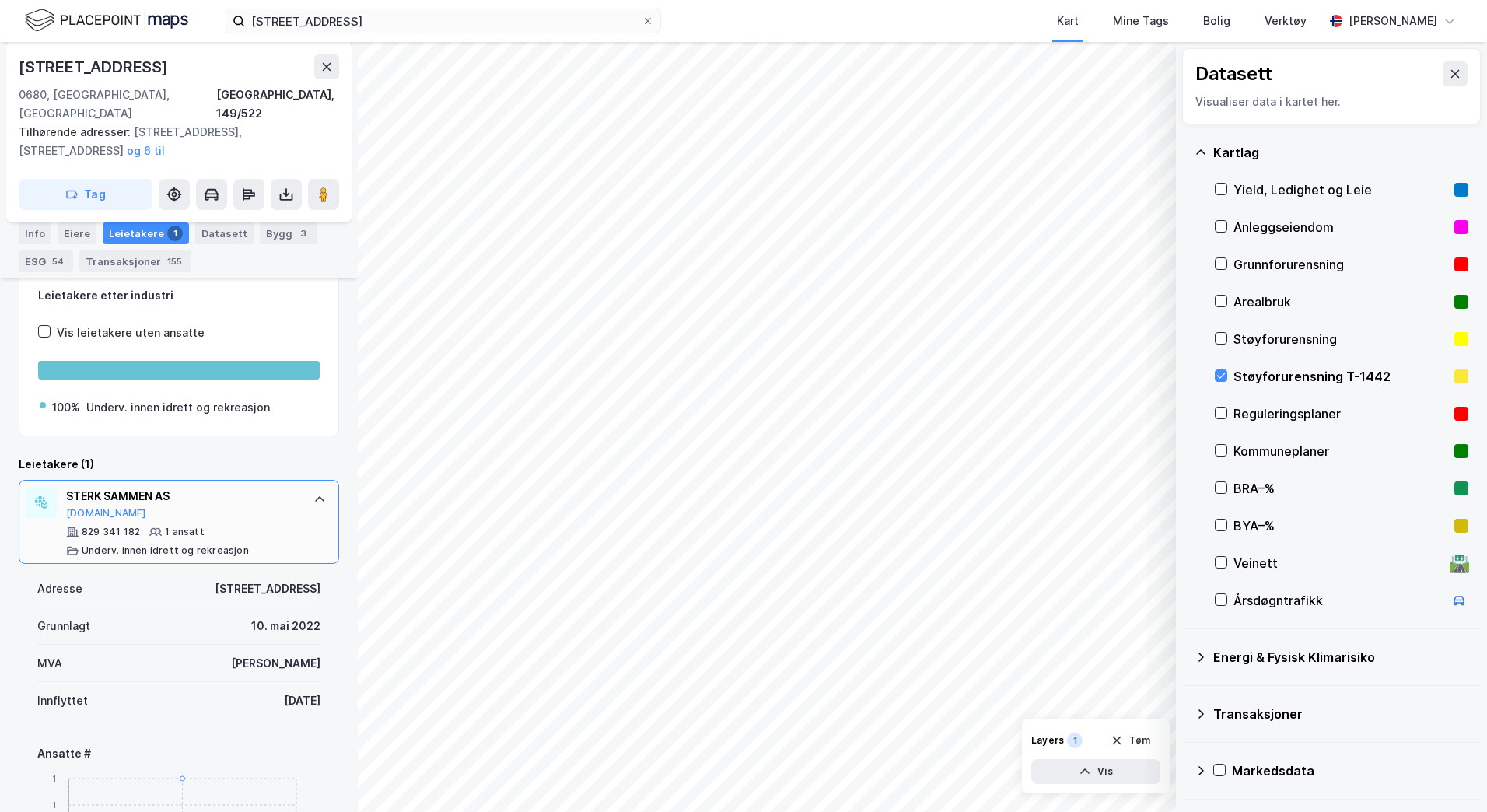
click at [313, 493] on icon at bounding box center [319, 499] width 13 height 13
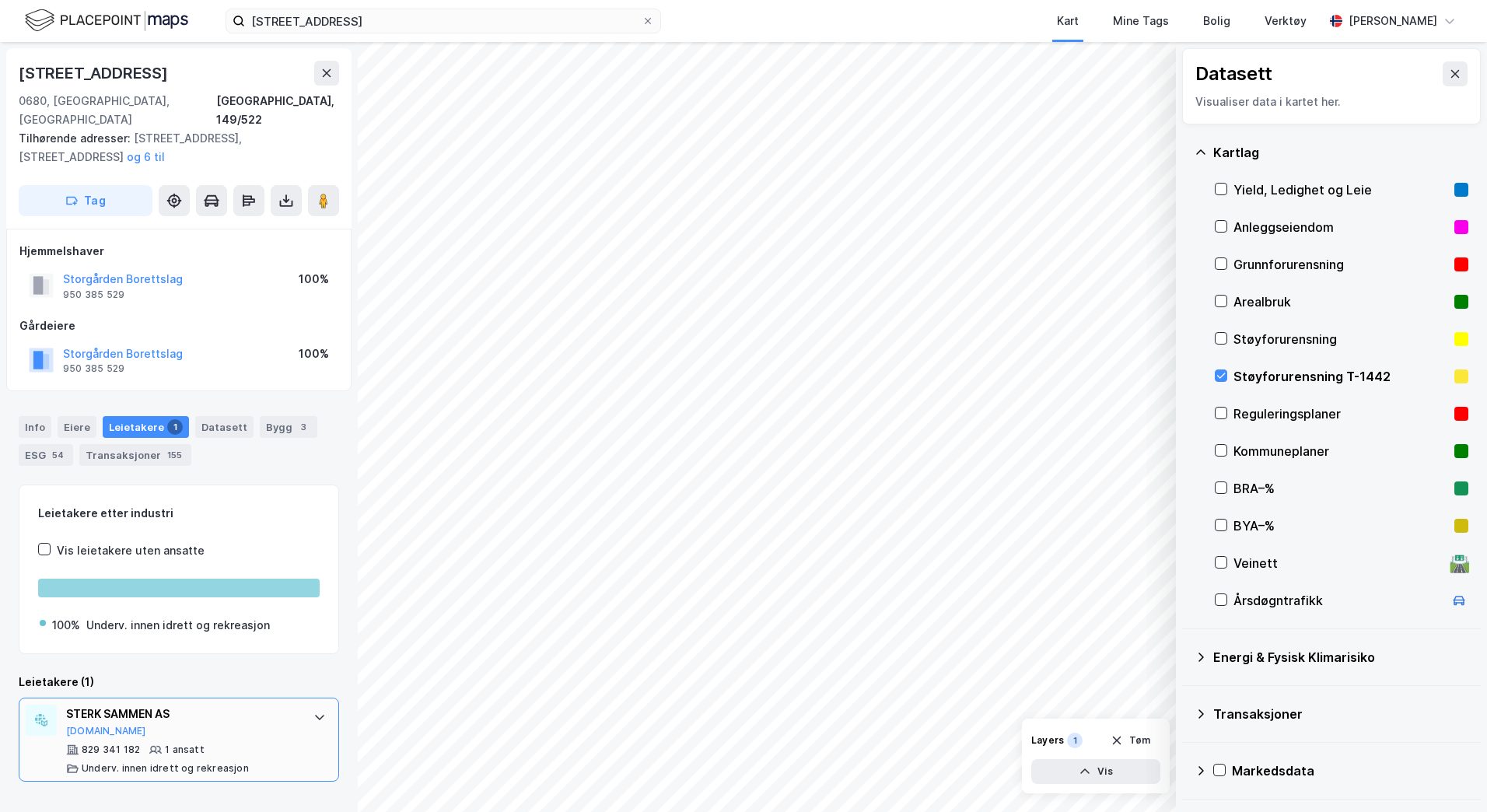
scroll to position [0, 0]
click at [39, 416] on div "Info" at bounding box center [34, 427] width 33 height 22
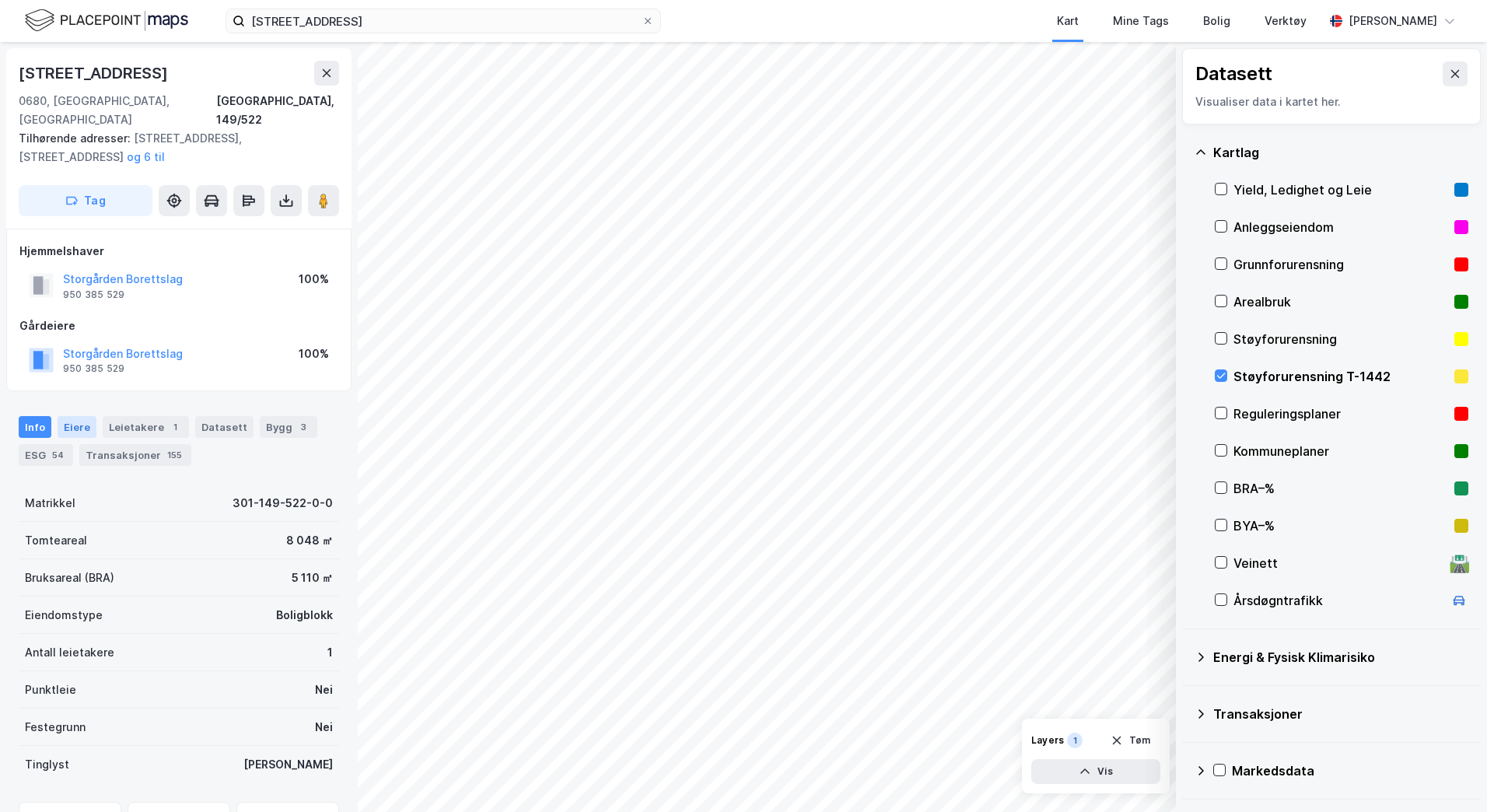
click at [69, 416] on div "Eiere" at bounding box center [77, 427] width 39 height 22
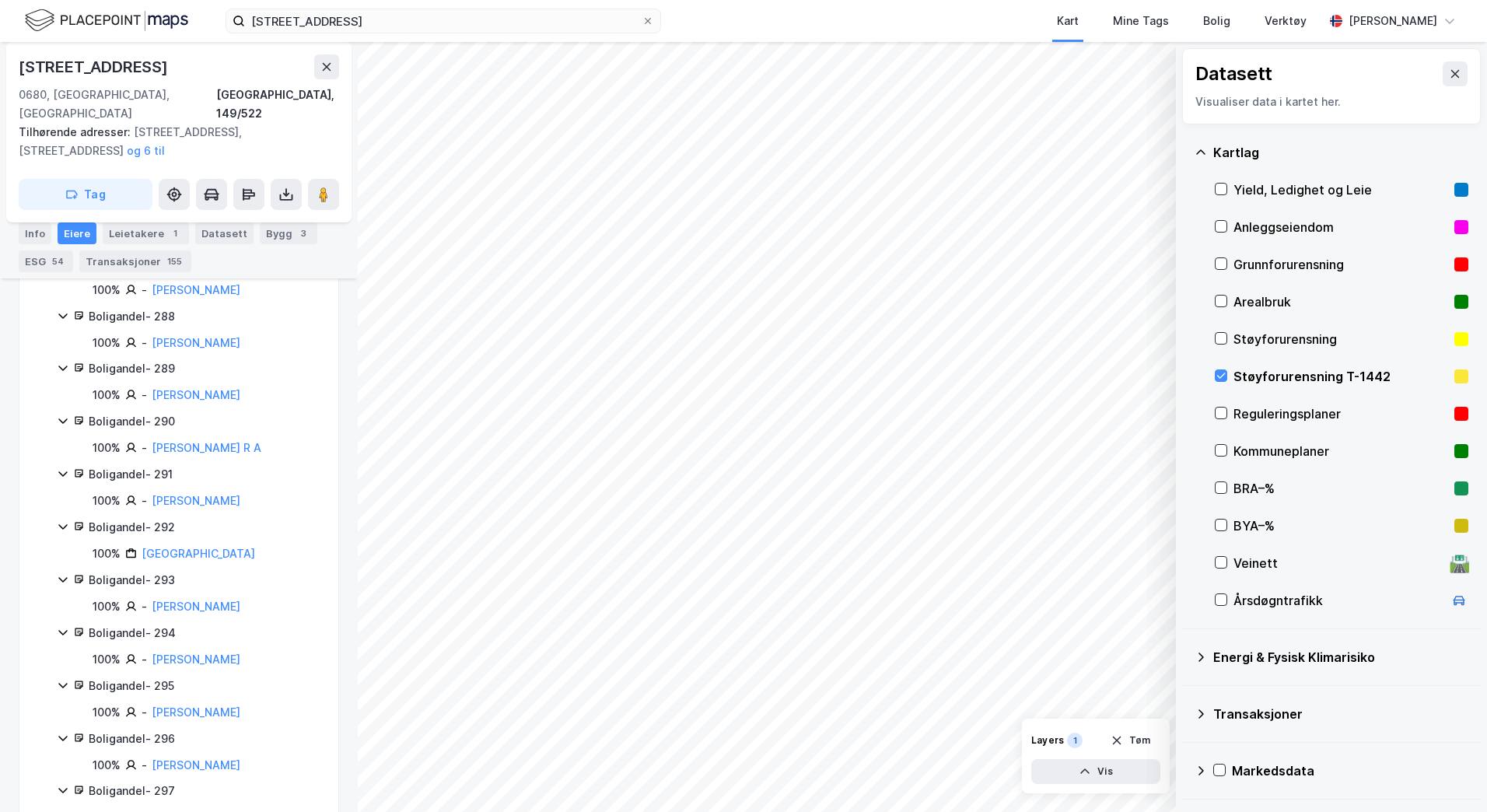
scroll to position [3110, 0]
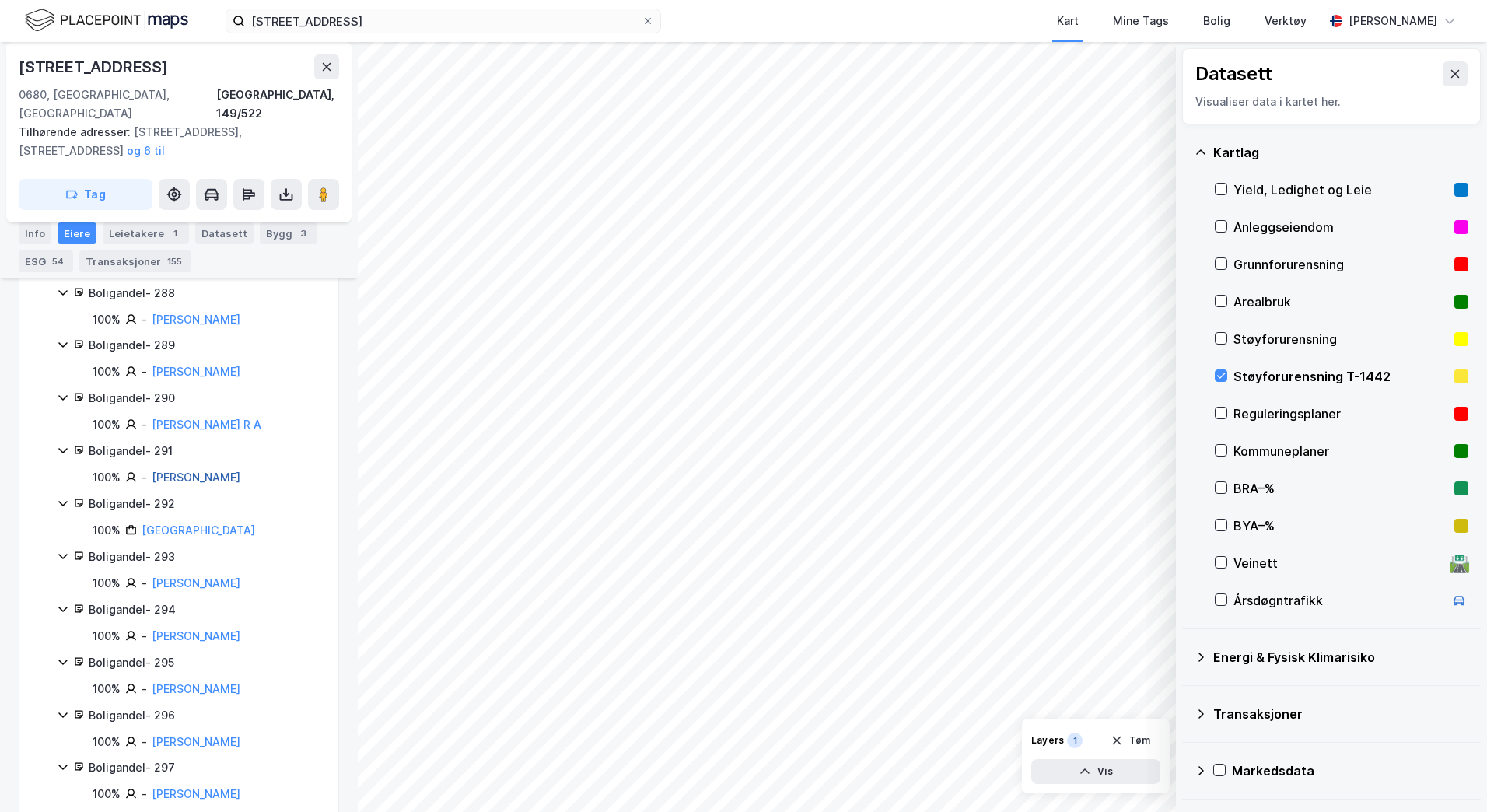
click at [211, 470] on link "[PERSON_NAME]" at bounding box center [196, 477] width 89 height 13
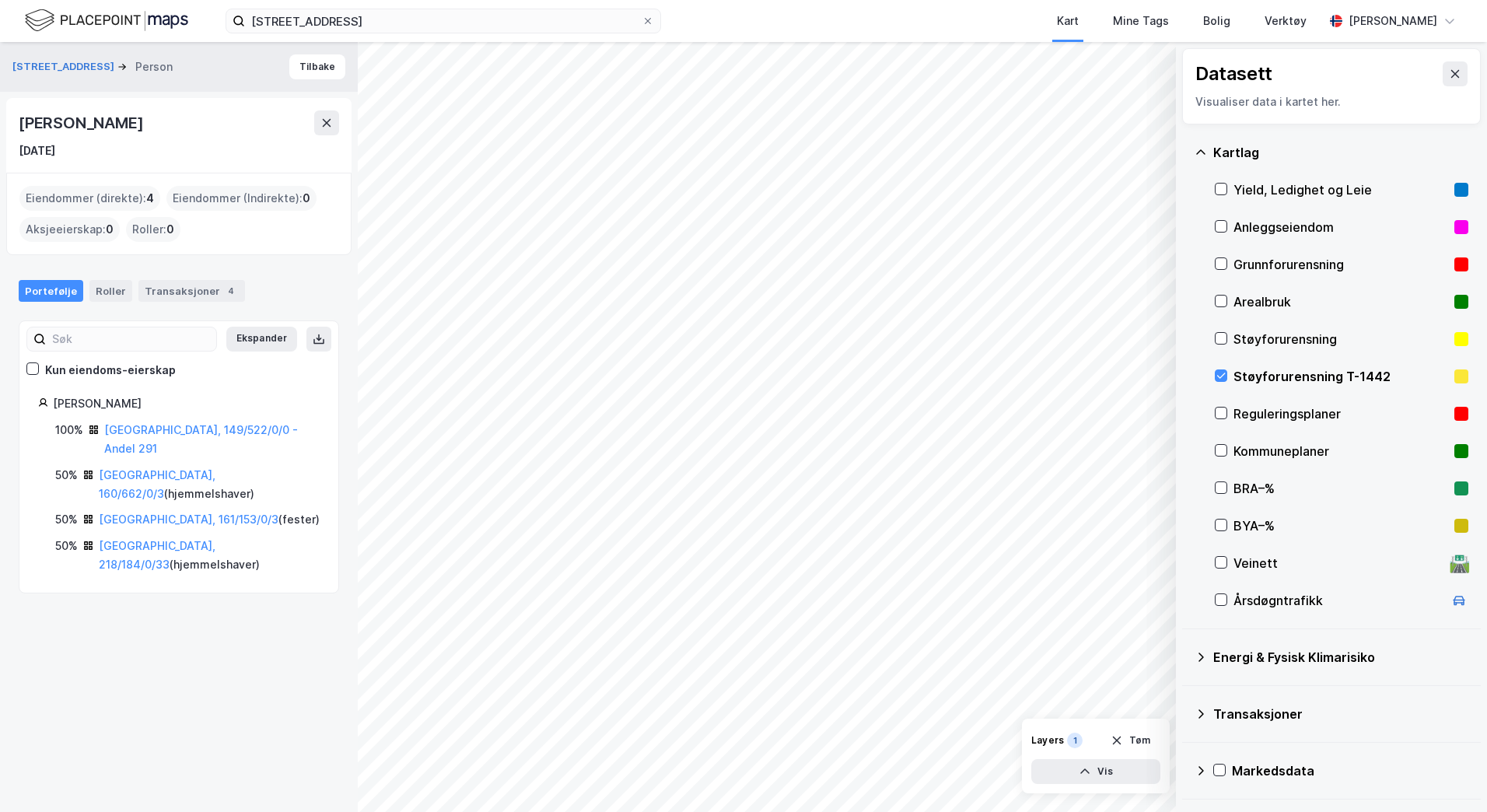
drag, startPoint x: 143, startPoint y: 120, endPoint x: 18, endPoint y: 116, distance: 125.1
click at [18, 116] on div "[PERSON_NAME]" at bounding box center [82, 123] width 127 height 25
click at [205, 295] on div "Transaksjoner 4" at bounding box center [191, 290] width 106 height 22
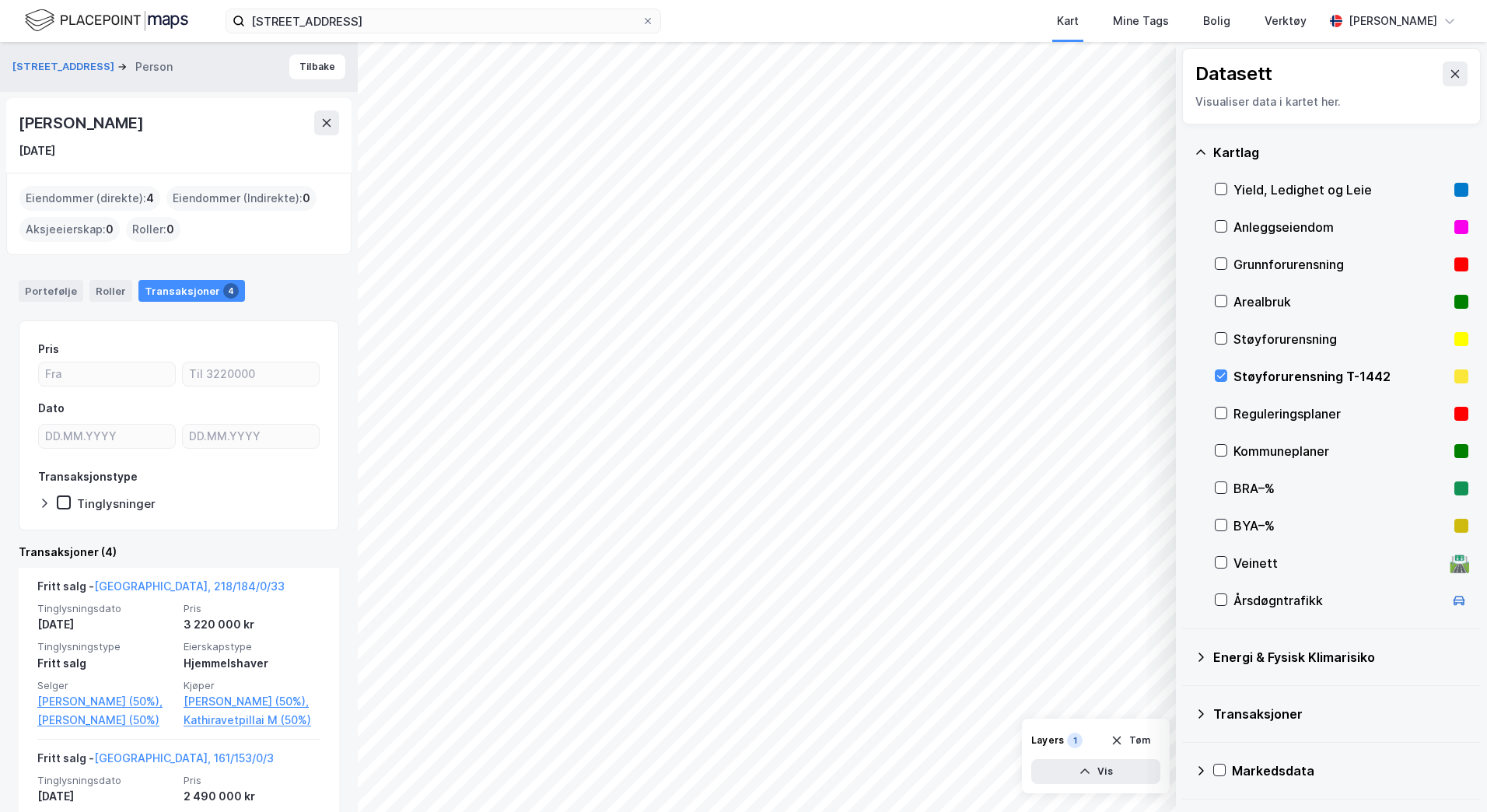
drag, startPoint x: 139, startPoint y: 124, endPoint x: 14, endPoint y: 121, distance: 125.0
click at [14, 121] on div "[PERSON_NAME] [DATE]" at bounding box center [178, 135] width 345 height 75
copy div "[PERSON_NAME]"
click at [216, 131] on div "[PERSON_NAME]" at bounding box center [178, 123] width 321 height 25
